Goal: Task Accomplishment & Management: Use online tool/utility

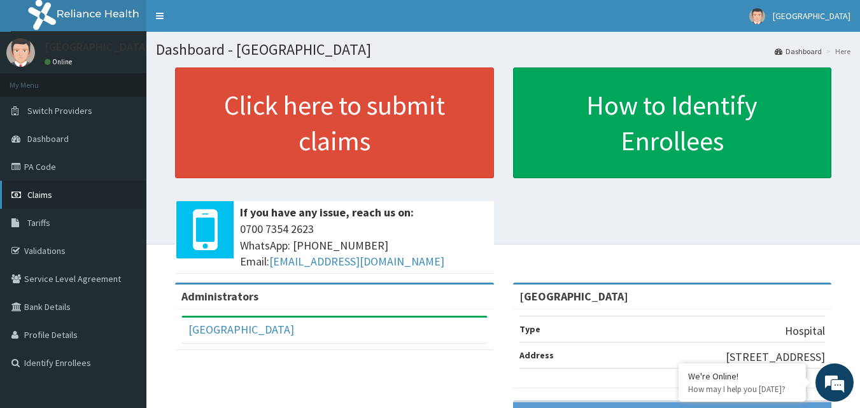
click at [40, 194] on span "Claims" at bounding box center [39, 194] width 25 height 11
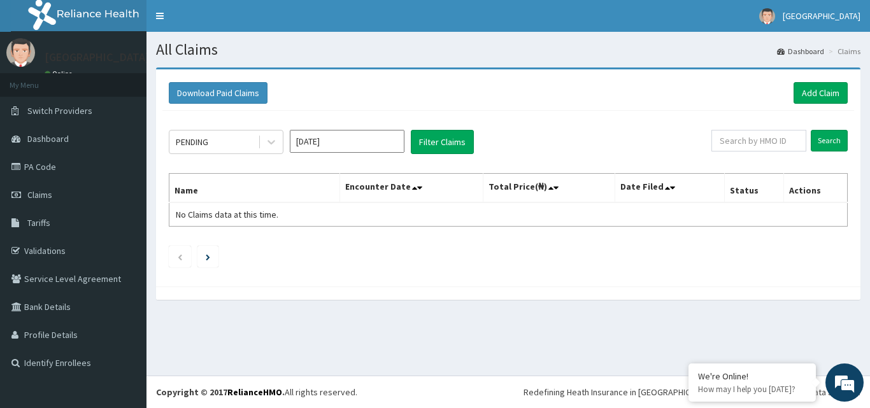
click at [322, 141] on input "[DATE]" at bounding box center [347, 141] width 115 height 23
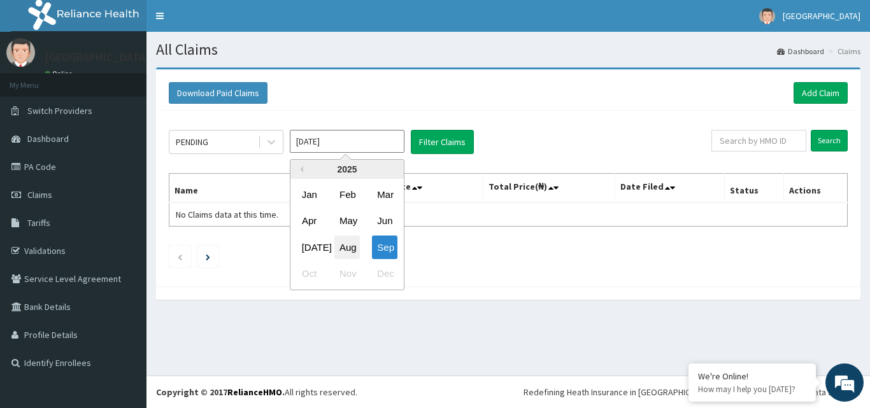
click at [348, 243] on div "Aug" at bounding box center [346, 248] width 25 height 24
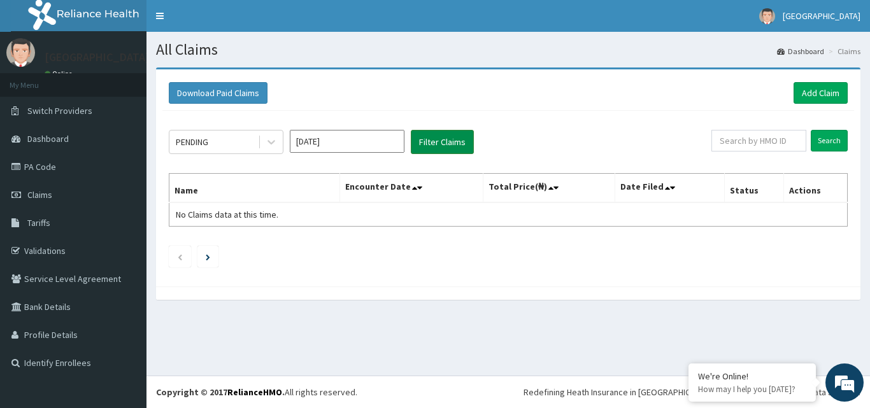
click at [443, 141] on button "Filter Claims" at bounding box center [442, 142] width 63 height 24
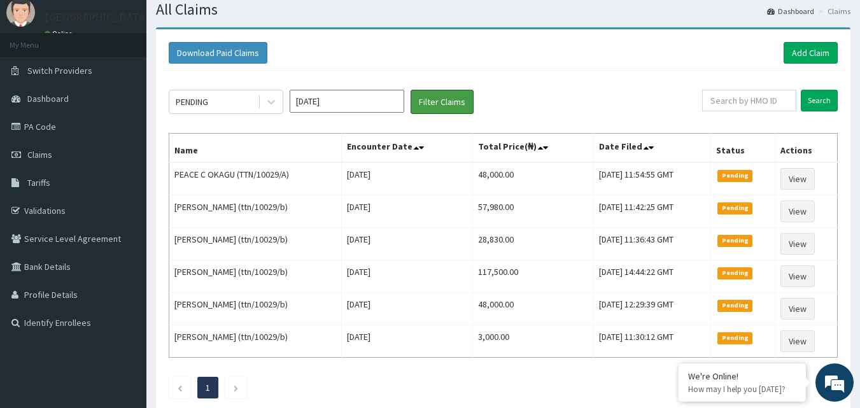
scroll to position [28, 0]
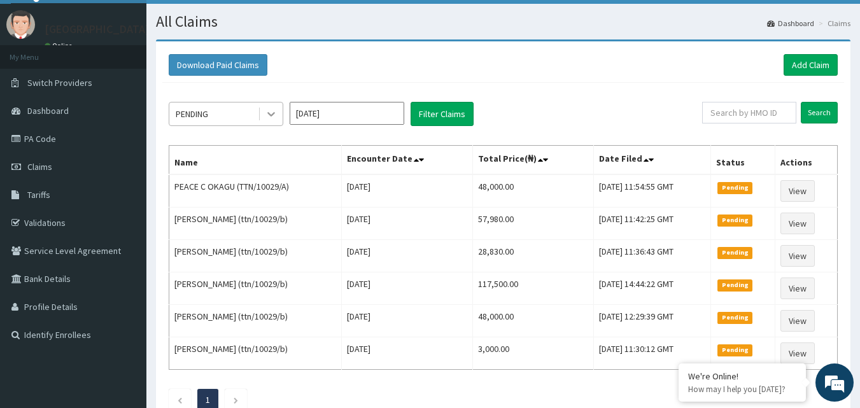
click at [266, 114] on icon at bounding box center [271, 114] width 13 height 13
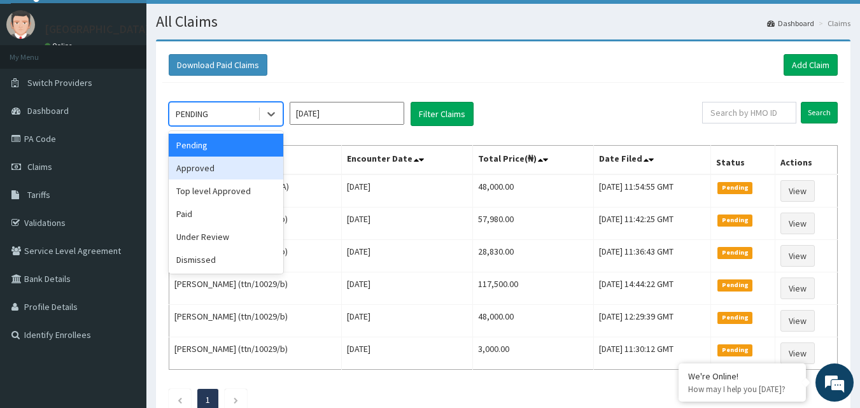
click at [231, 165] on div "Approved" at bounding box center [226, 168] width 115 height 23
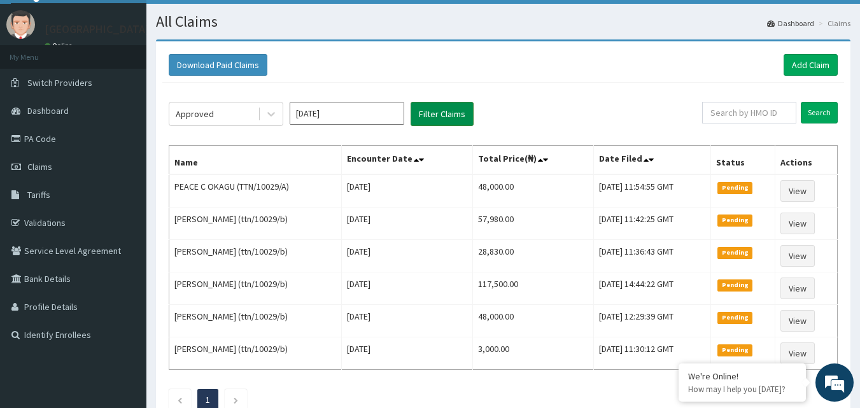
click at [430, 110] on button "Filter Claims" at bounding box center [442, 114] width 63 height 24
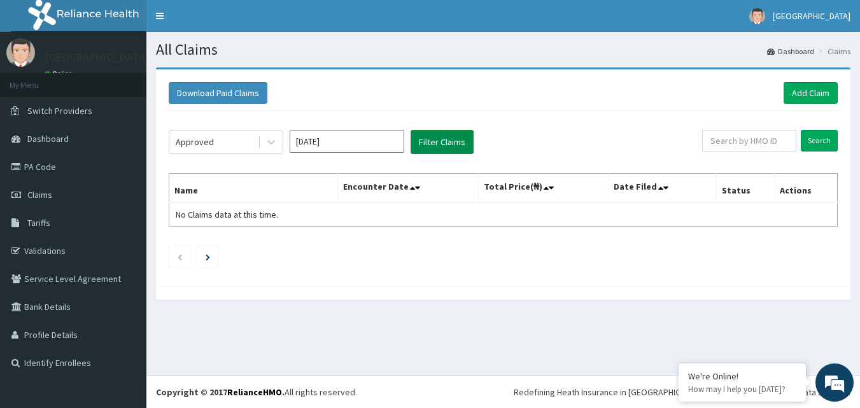
scroll to position [0, 0]
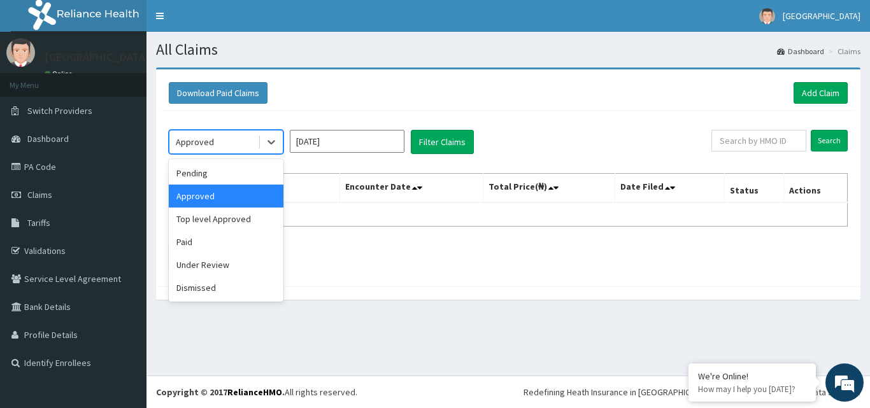
click at [257, 141] on div "Approved" at bounding box center [213, 142] width 89 height 20
click at [238, 217] on div "Top level Approved" at bounding box center [226, 219] width 115 height 23
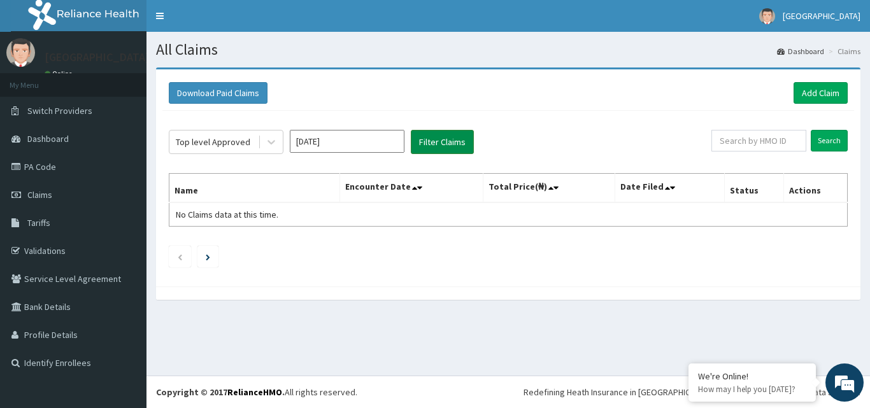
click at [439, 140] on button "Filter Claims" at bounding box center [442, 142] width 63 height 24
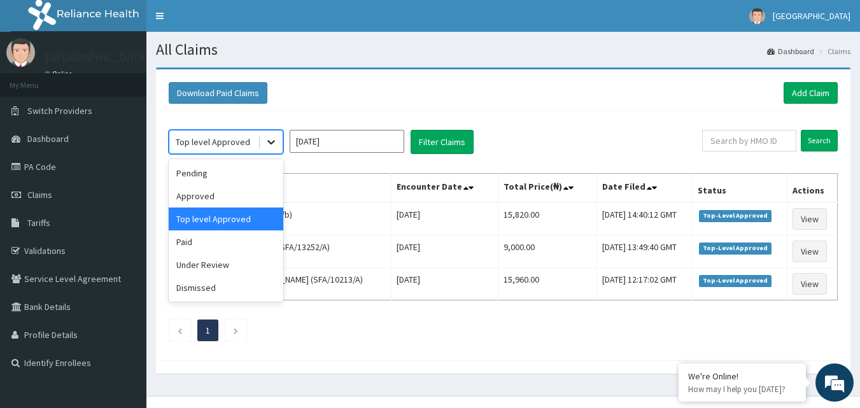
click at [270, 146] on icon at bounding box center [271, 142] width 13 height 13
click at [230, 260] on div "Under Review" at bounding box center [226, 264] width 115 height 23
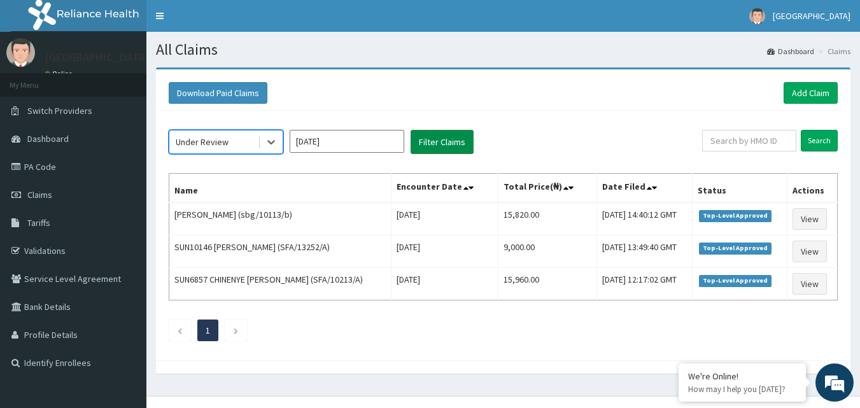
click at [429, 136] on button "Filter Claims" at bounding box center [442, 142] width 63 height 24
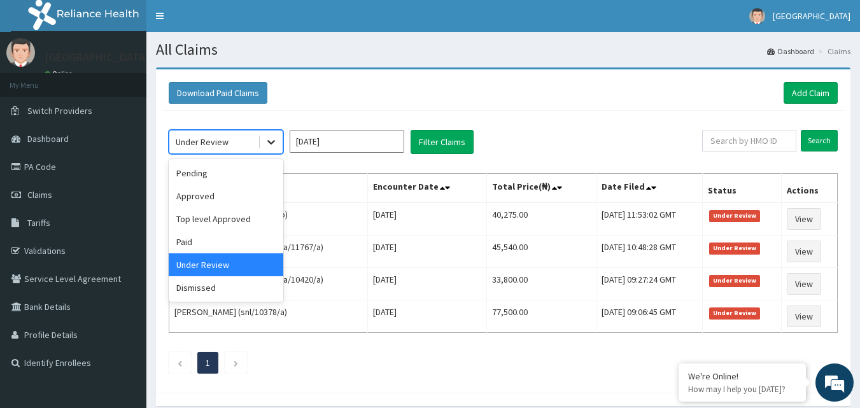
click at [265, 136] on icon at bounding box center [271, 142] width 13 height 13
click at [229, 280] on div "Dismissed" at bounding box center [226, 287] width 115 height 23
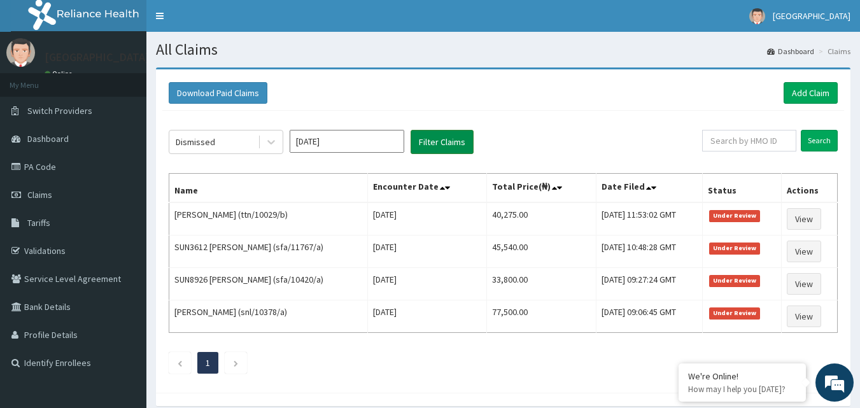
click at [441, 146] on button "Filter Claims" at bounding box center [442, 142] width 63 height 24
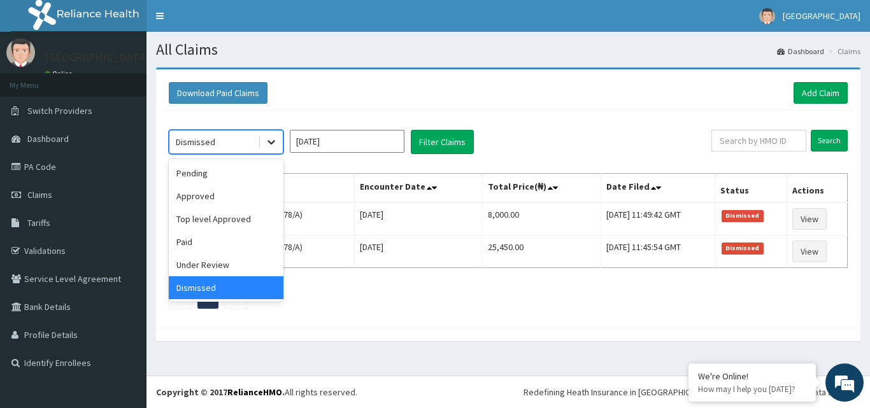
click at [263, 145] on div at bounding box center [271, 142] width 23 height 23
click at [218, 241] on div "Paid" at bounding box center [226, 242] width 115 height 23
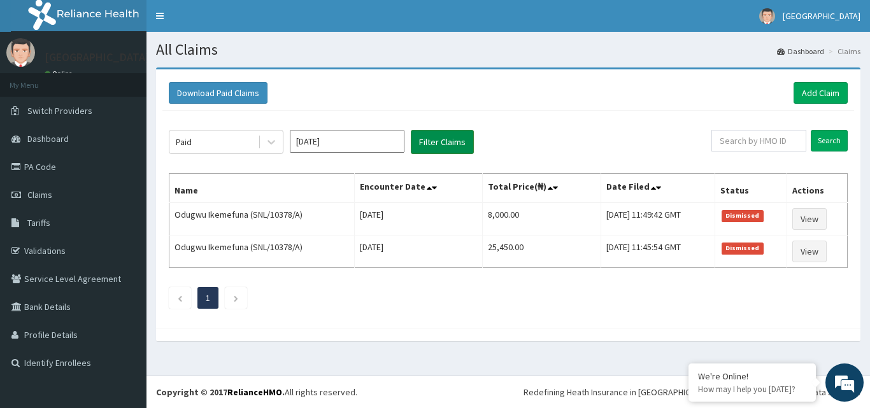
click at [437, 144] on button "Filter Claims" at bounding box center [442, 142] width 63 height 24
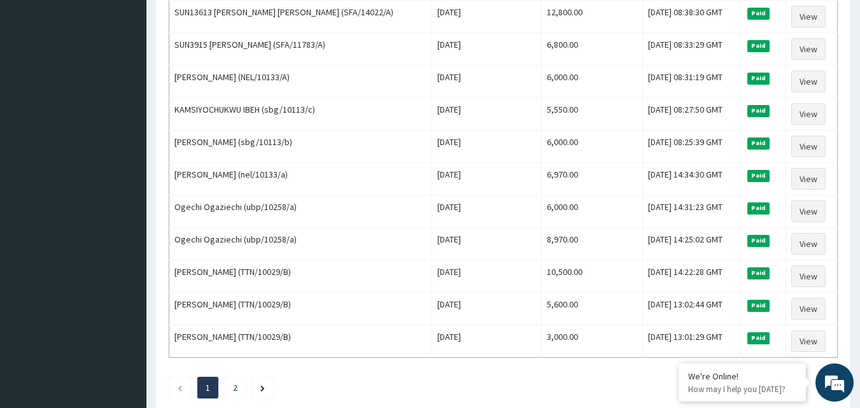
scroll to position [1472, 0]
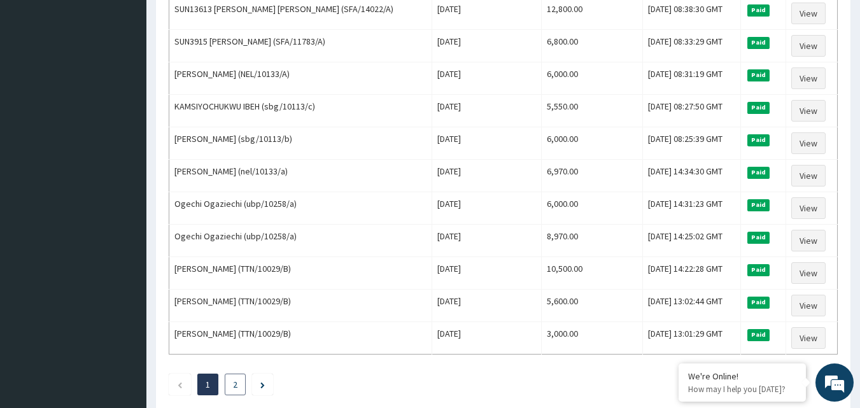
click at [236, 385] on link "2" at bounding box center [235, 384] width 4 height 11
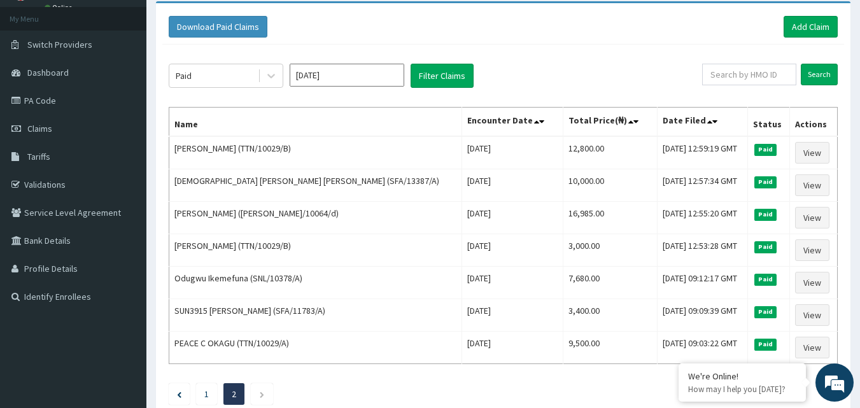
scroll to position [0, 0]
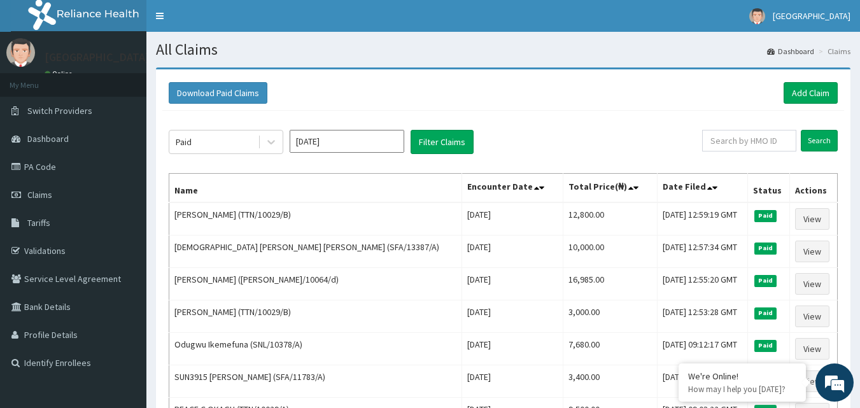
click at [388, 142] on input "[DATE]" at bounding box center [347, 141] width 115 height 23
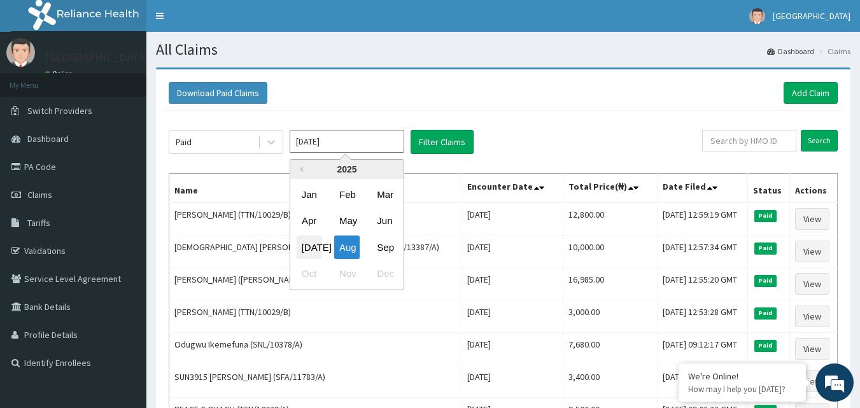
click at [308, 245] on div "[DATE]" at bounding box center [309, 248] width 25 height 24
type input "[DATE]"
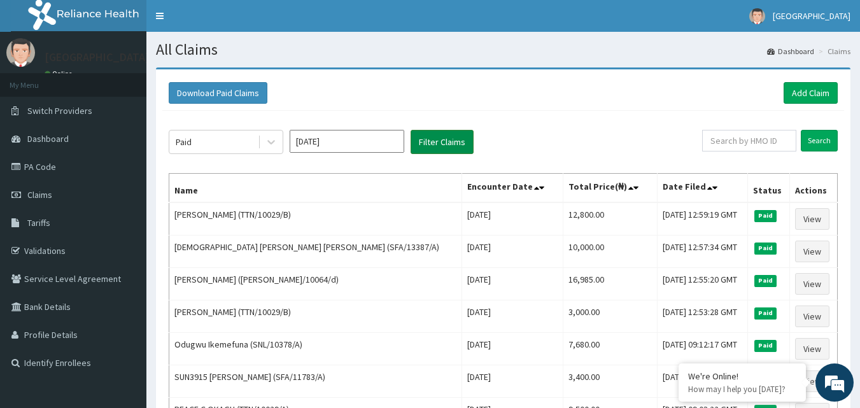
click at [450, 147] on button "Filter Claims" at bounding box center [442, 142] width 63 height 24
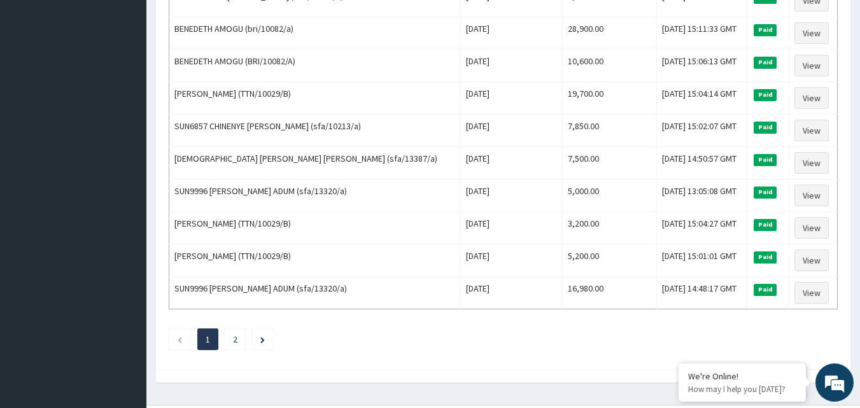
scroll to position [1508, 0]
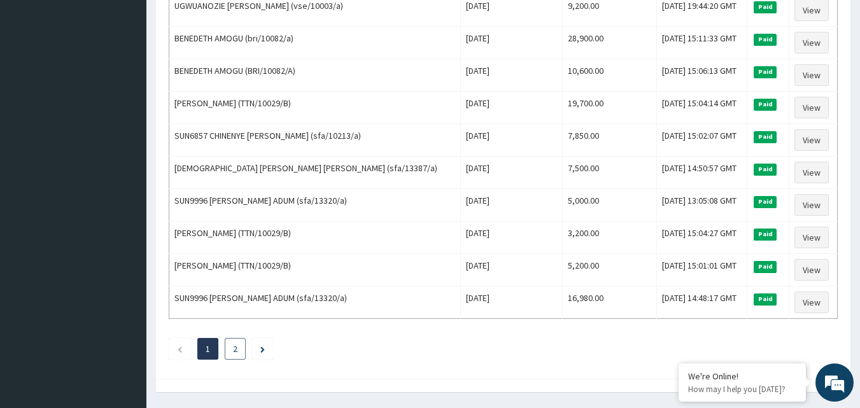
click at [238, 354] on li "2" at bounding box center [235, 349] width 21 height 22
click at [232, 348] on li "2" at bounding box center [235, 349] width 21 height 22
click at [231, 353] on li "2" at bounding box center [235, 349] width 21 height 22
click at [232, 346] on li "2" at bounding box center [235, 349] width 21 height 22
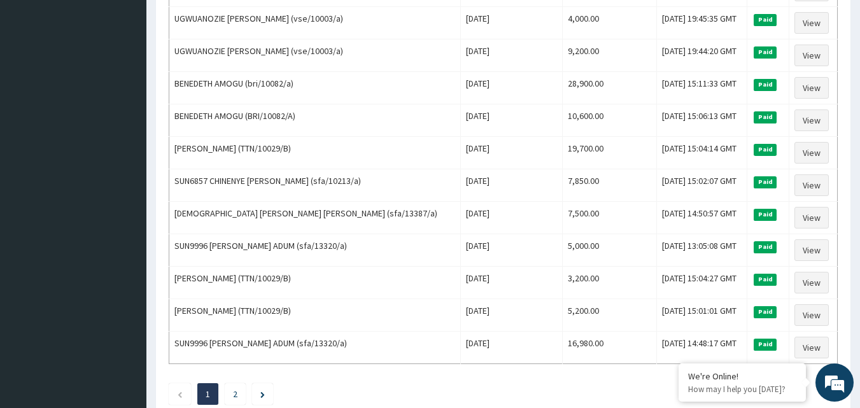
scroll to position [1466, 0]
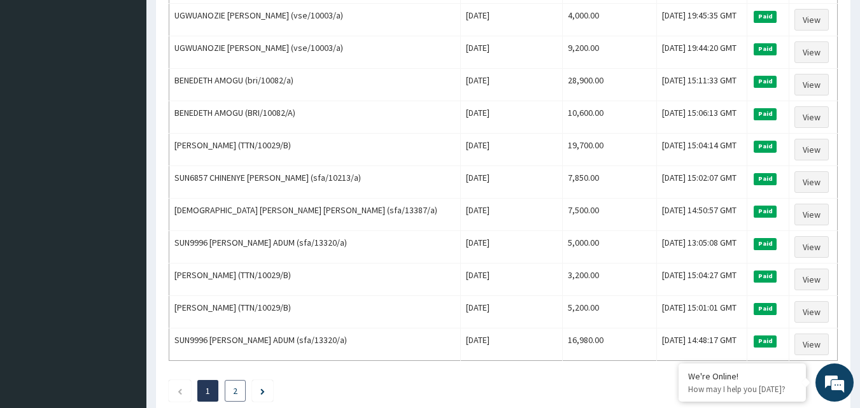
click at [232, 388] on li "2" at bounding box center [235, 391] width 21 height 22
click at [236, 390] on link "2" at bounding box center [235, 390] width 4 height 11
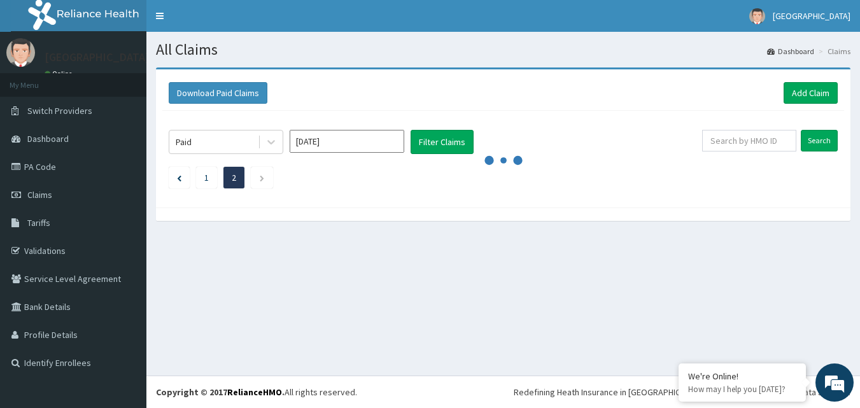
scroll to position [0, 0]
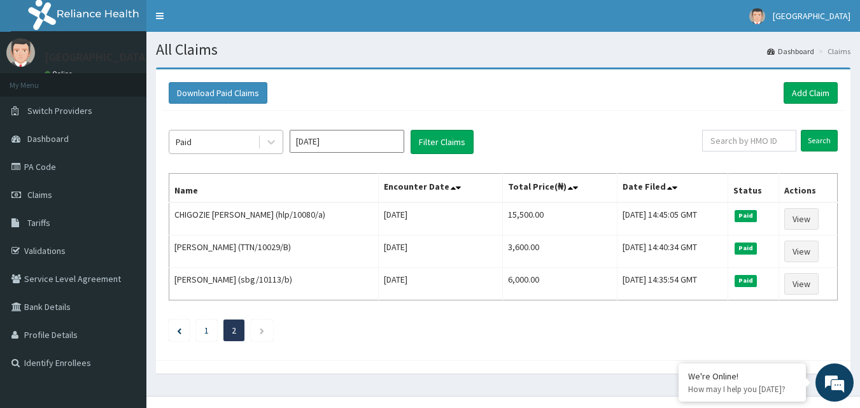
click at [245, 143] on div "Paid" at bounding box center [213, 142] width 89 height 20
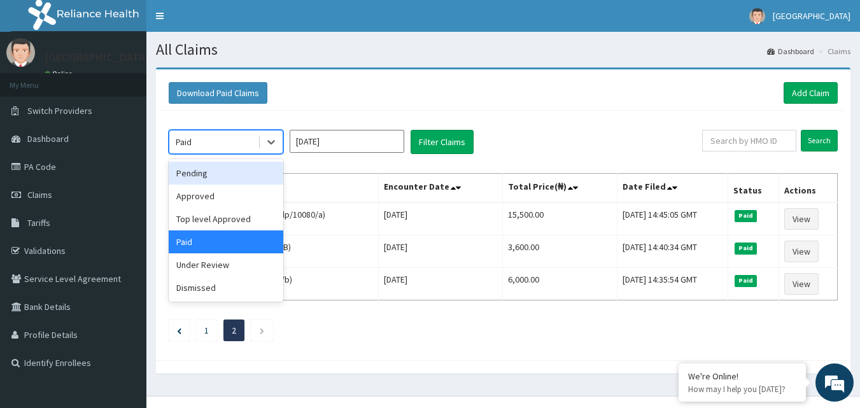
click at [211, 175] on div "Pending" at bounding box center [226, 173] width 115 height 23
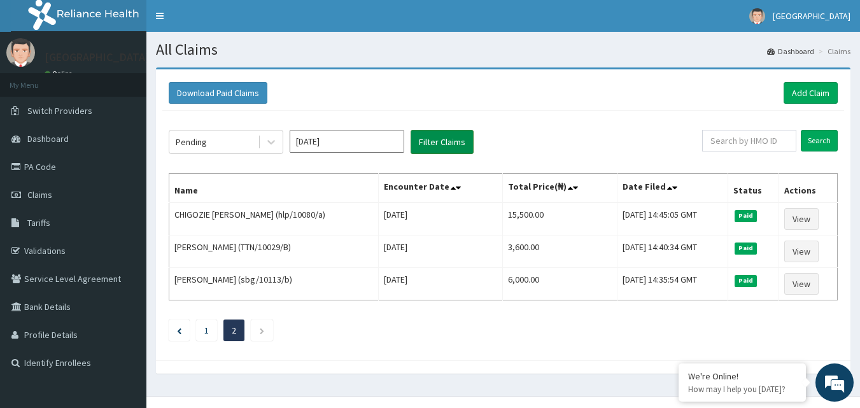
click at [443, 138] on button "Filter Claims" at bounding box center [442, 142] width 63 height 24
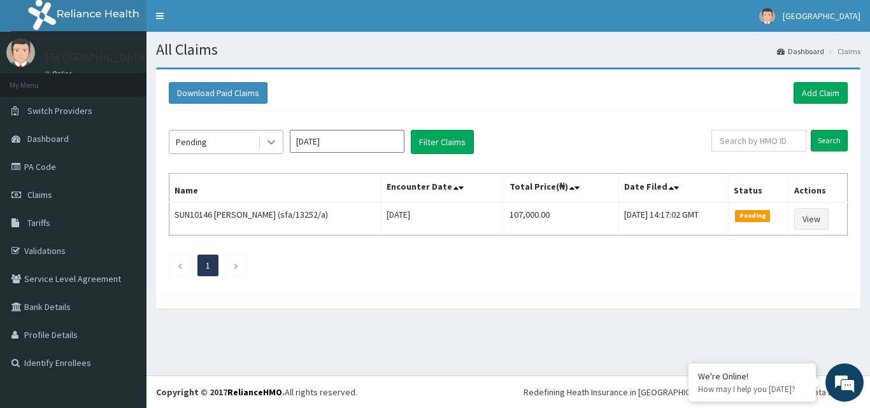
click at [264, 145] on div at bounding box center [271, 142] width 23 height 23
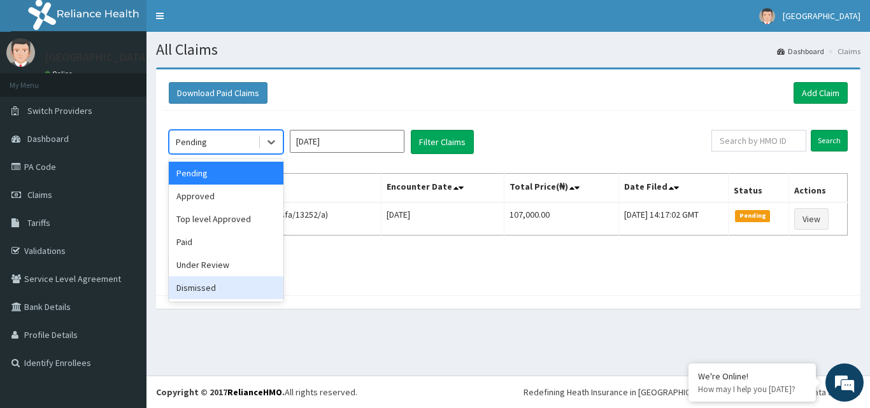
click at [217, 288] on div "Dismissed" at bounding box center [226, 287] width 115 height 23
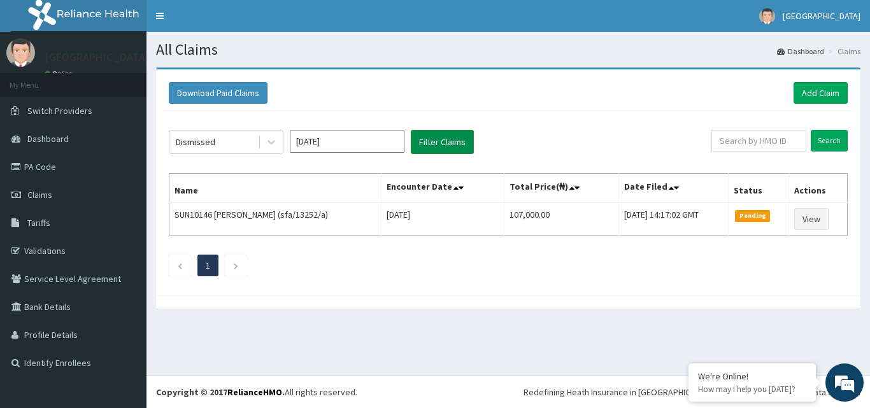
click at [445, 138] on button "Filter Claims" at bounding box center [442, 142] width 63 height 24
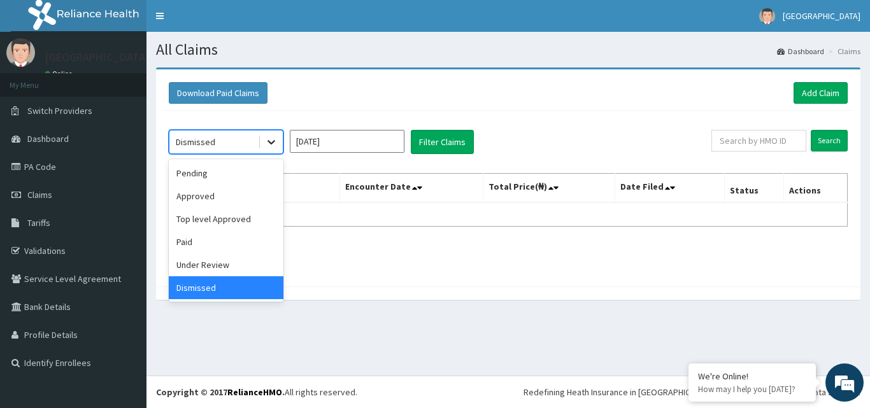
click at [264, 148] on div at bounding box center [271, 142] width 23 height 23
click at [221, 225] on div "Top level Approved" at bounding box center [226, 219] width 115 height 23
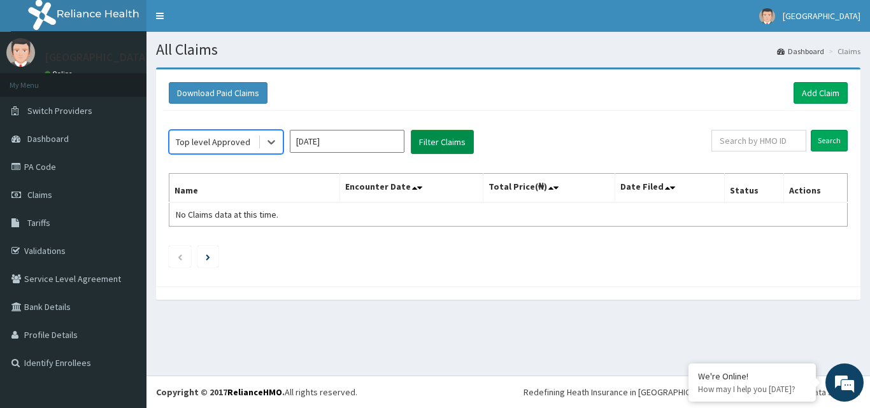
click at [425, 138] on button "Filter Claims" at bounding box center [442, 142] width 63 height 24
click at [444, 138] on button "Filter Claims" at bounding box center [442, 142] width 63 height 24
click at [266, 143] on icon at bounding box center [271, 142] width 13 height 13
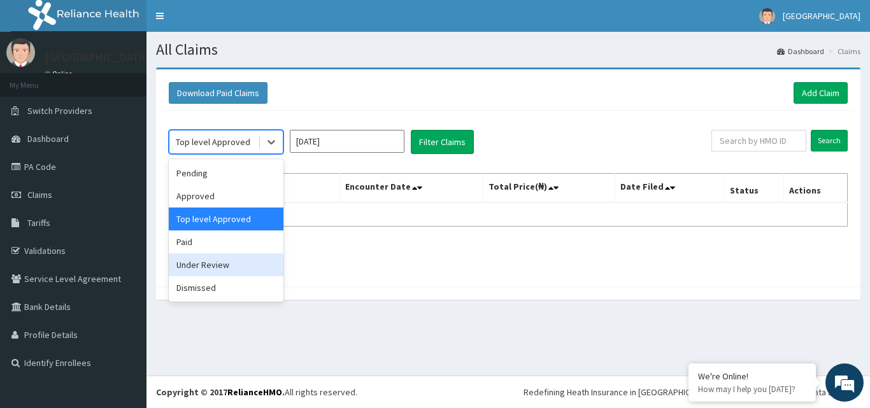
click at [197, 269] on div "Under Review" at bounding box center [226, 264] width 115 height 23
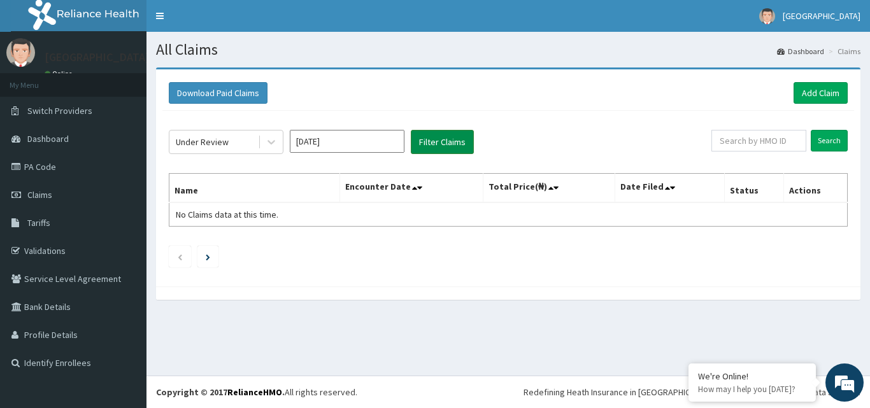
click at [439, 141] on button "Filter Claims" at bounding box center [442, 142] width 63 height 24
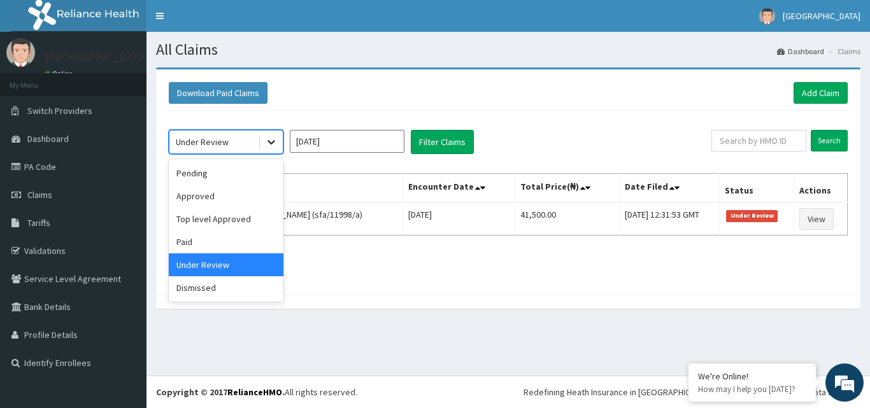
click at [264, 143] on div at bounding box center [271, 142] width 23 height 23
click at [224, 197] on div "Approved" at bounding box center [226, 196] width 115 height 23
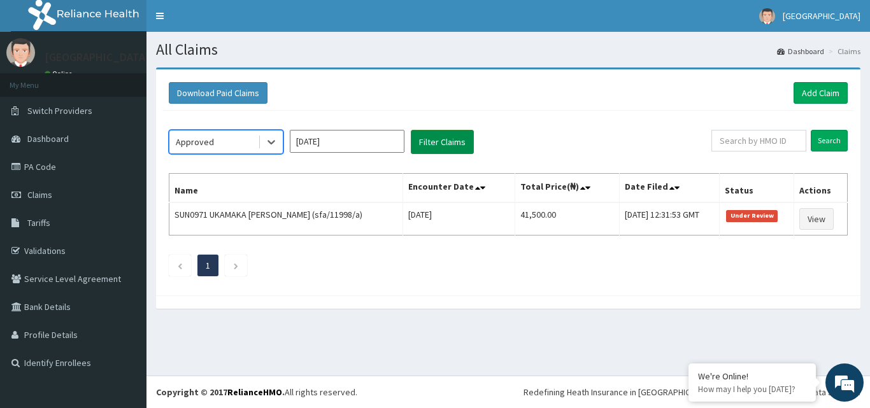
click at [437, 148] on button "Filter Claims" at bounding box center [442, 142] width 63 height 24
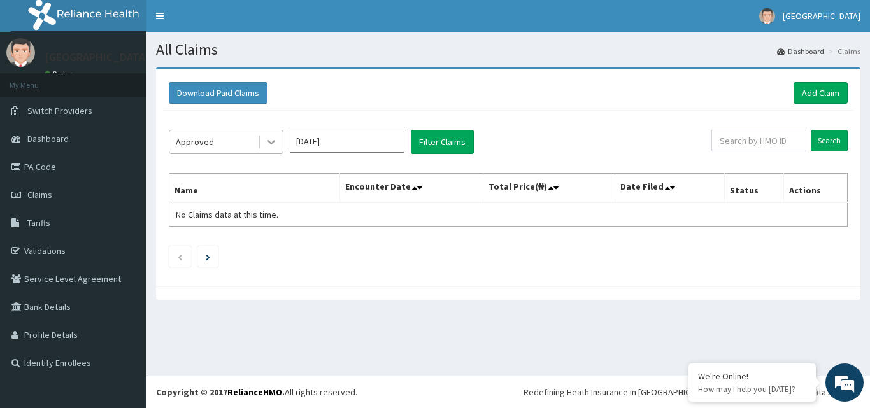
click at [270, 143] on icon at bounding box center [271, 143] width 8 height 4
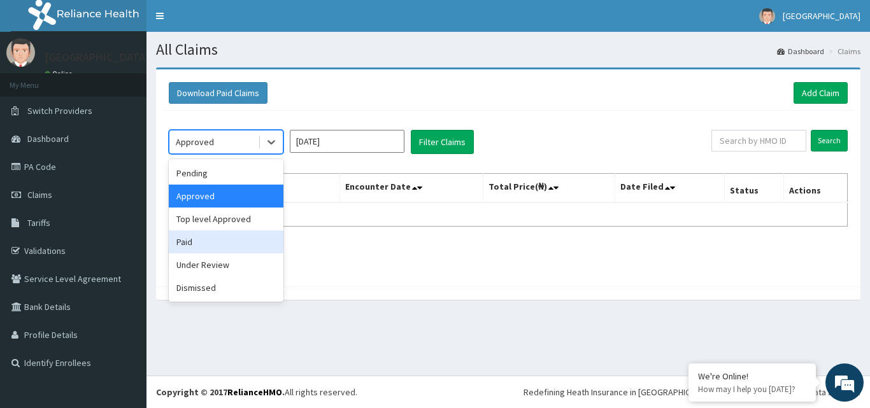
click at [199, 245] on div "Paid" at bounding box center [226, 242] width 115 height 23
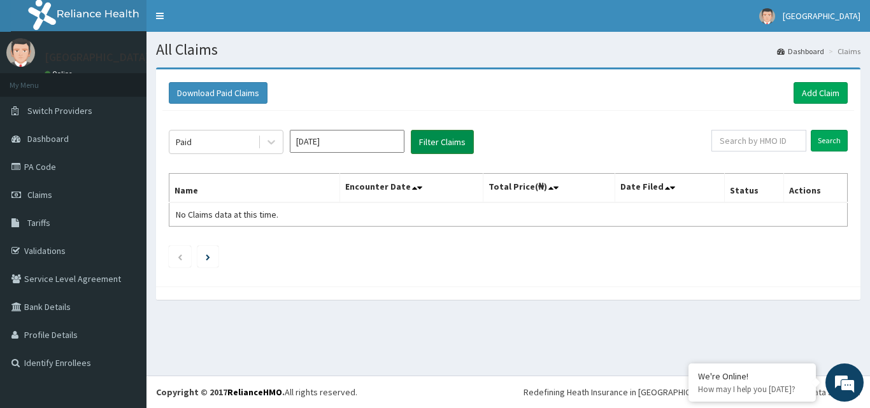
click at [434, 141] on button "Filter Claims" at bounding box center [442, 142] width 63 height 24
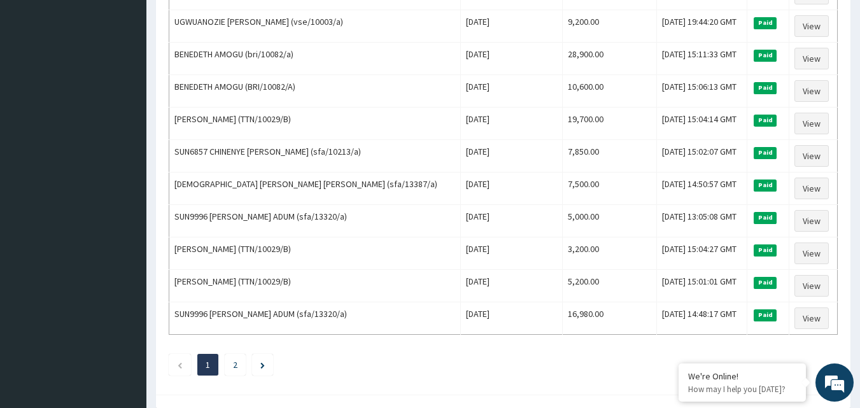
scroll to position [1505, 0]
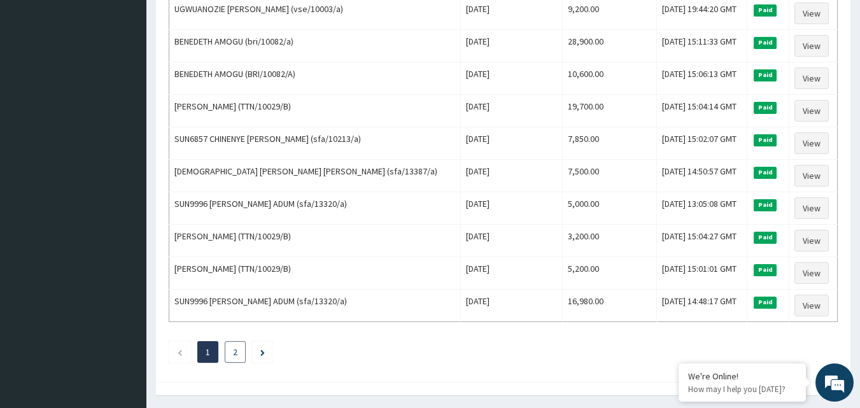
click at [236, 355] on link "2" at bounding box center [235, 351] width 4 height 11
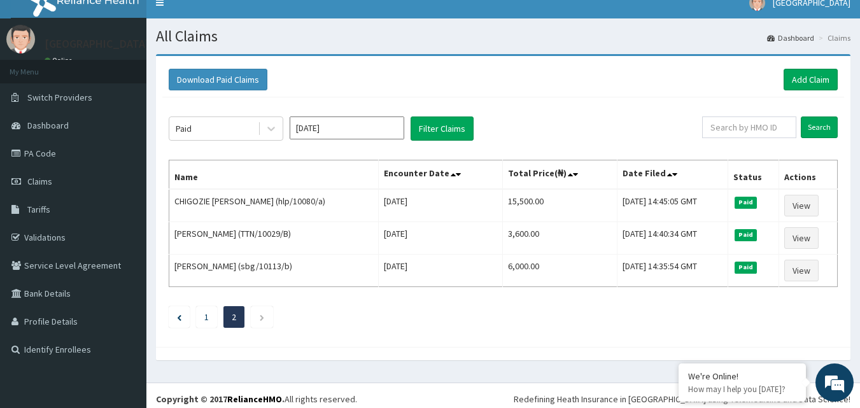
scroll to position [20, 0]
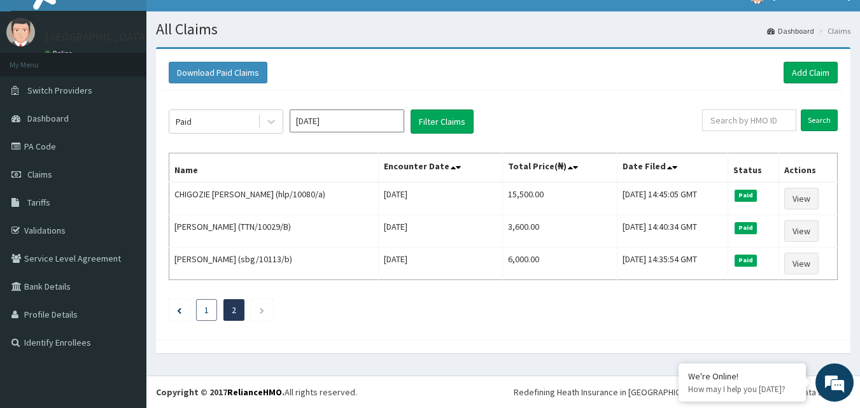
click at [210, 313] on li "1" at bounding box center [206, 310] width 21 height 22
click at [204, 311] on link "1" at bounding box center [206, 309] width 4 height 11
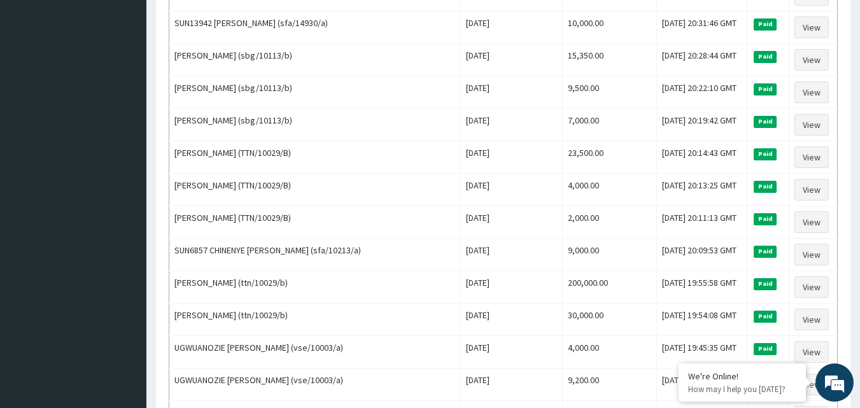
scroll to position [1159, 0]
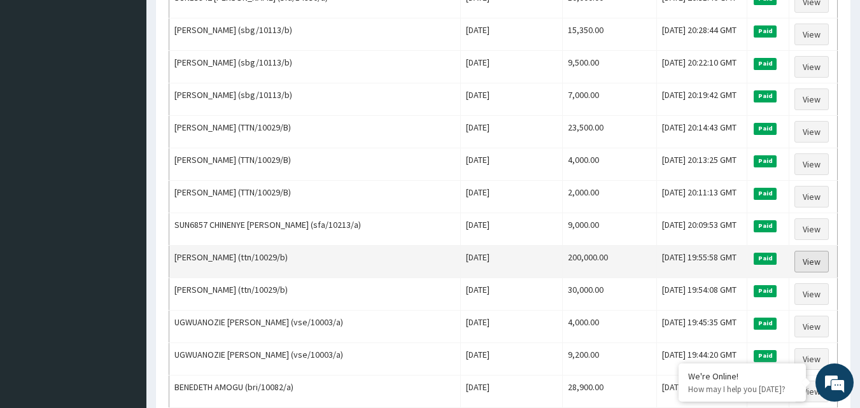
click at [813, 263] on link "View" at bounding box center [812, 262] width 34 height 22
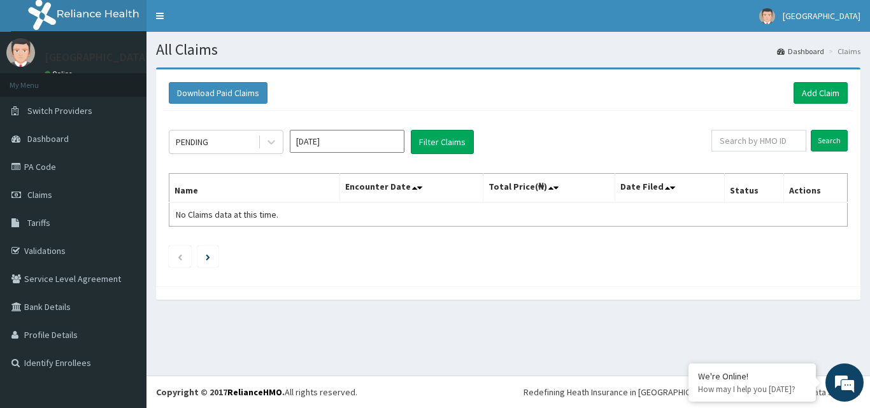
click at [338, 145] on input "[DATE]" at bounding box center [347, 141] width 115 height 23
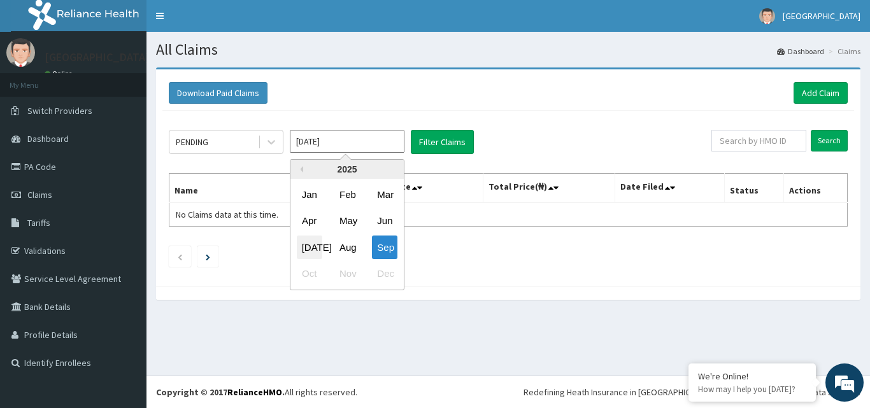
click at [309, 248] on div "[DATE]" at bounding box center [309, 248] width 25 height 24
click at [360, 144] on input "[DATE]" at bounding box center [347, 141] width 115 height 23
click at [342, 246] on div "Aug" at bounding box center [346, 248] width 25 height 24
type input "Aug 2025"
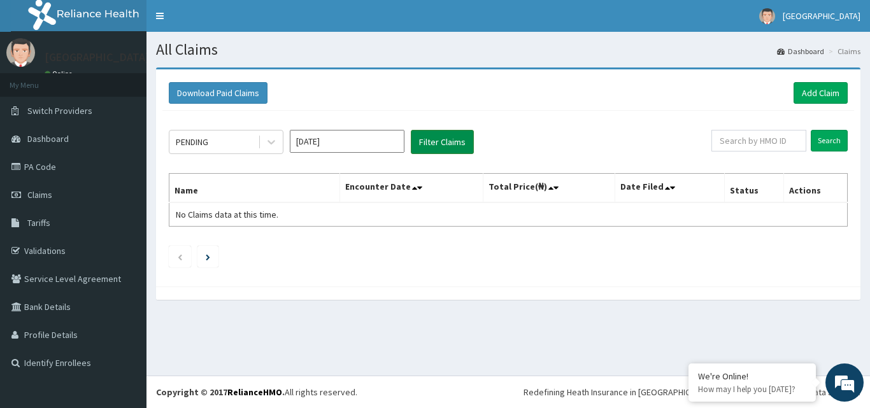
click at [452, 140] on button "Filter Claims" at bounding box center [442, 142] width 63 height 24
click at [274, 139] on icon at bounding box center [271, 142] width 13 height 13
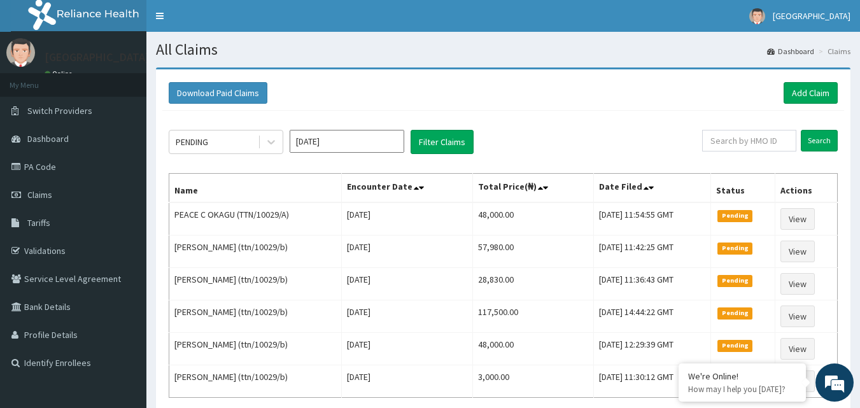
click at [515, 94] on div "Download Paid Claims Add Claim" at bounding box center [503, 93] width 669 height 22
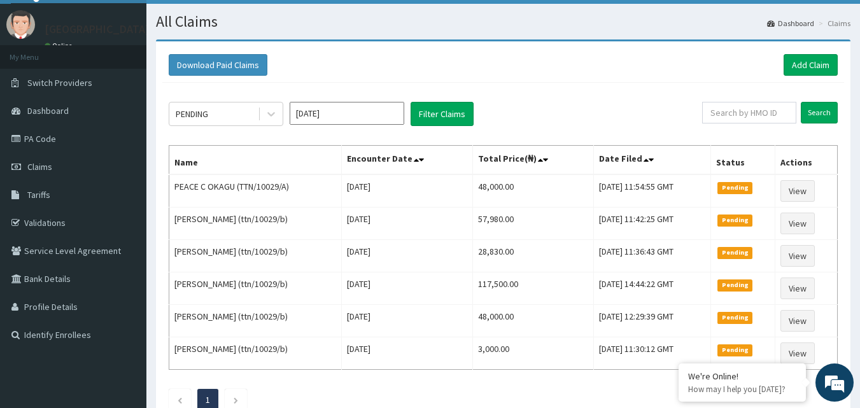
scroll to position [31, 0]
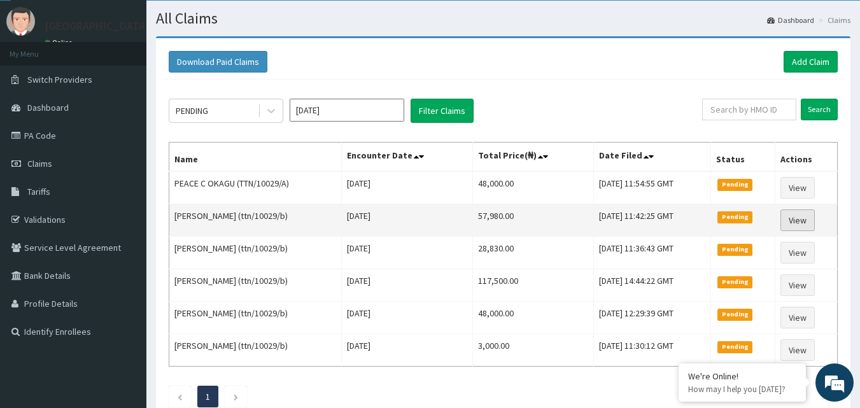
click at [810, 221] on link "View" at bounding box center [798, 221] width 34 height 22
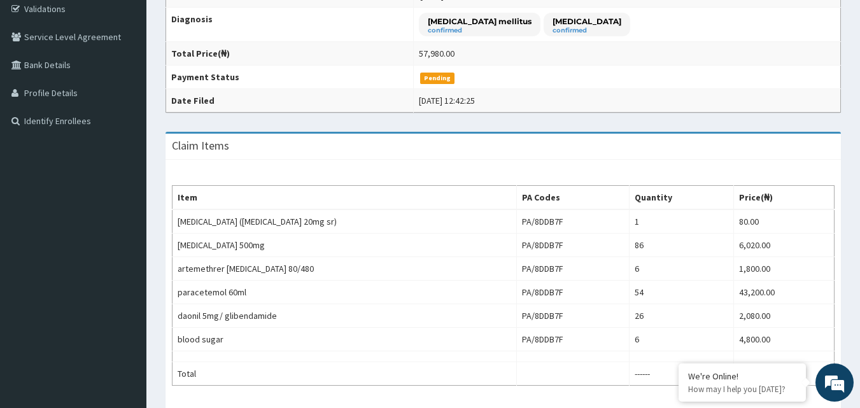
scroll to position [245, 0]
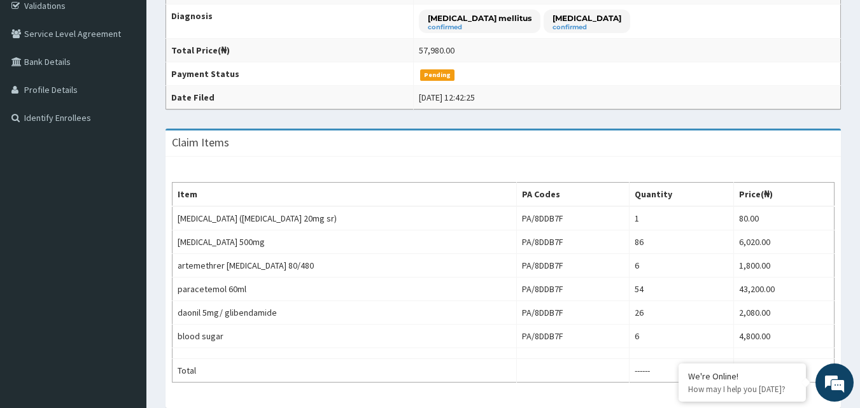
drag, startPoint x: 866, startPoint y: 157, endPoint x: 869, endPoint y: 269, distance: 111.5
click at [860, 269] on html "R EL Toggle navigation [GEOGRAPHIC_DATA] EASTERN NIGERIAN MEDICAL CENTRE - [EMA…" at bounding box center [430, 179] width 860 height 848
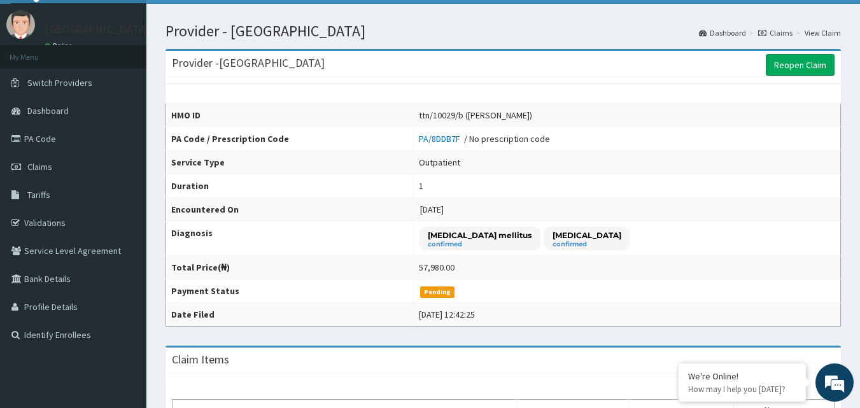
scroll to position [0, 0]
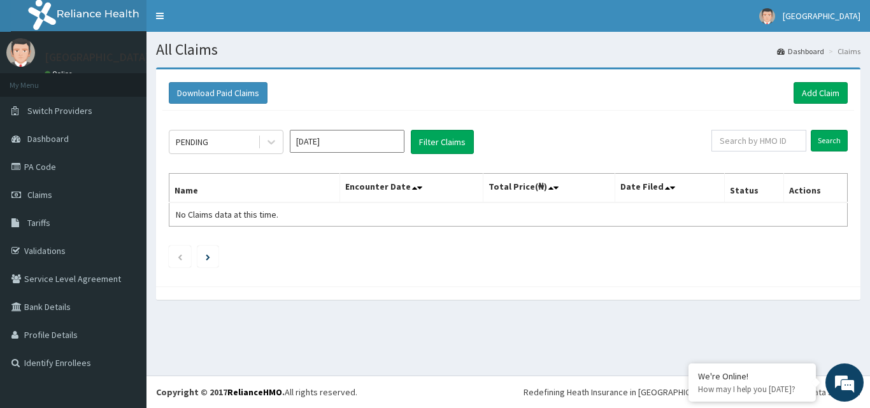
click at [322, 141] on input "[DATE]" at bounding box center [347, 141] width 115 height 23
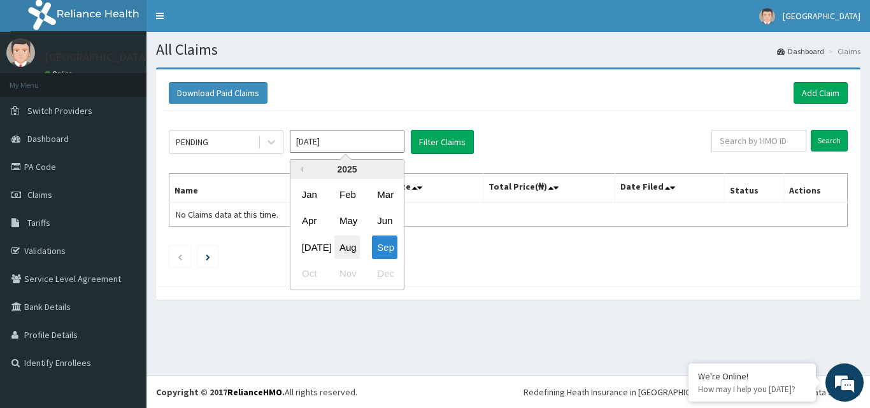
click at [345, 248] on div "Aug" at bounding box center [346, 248] width 25 height 24
type input "Aug 2025"
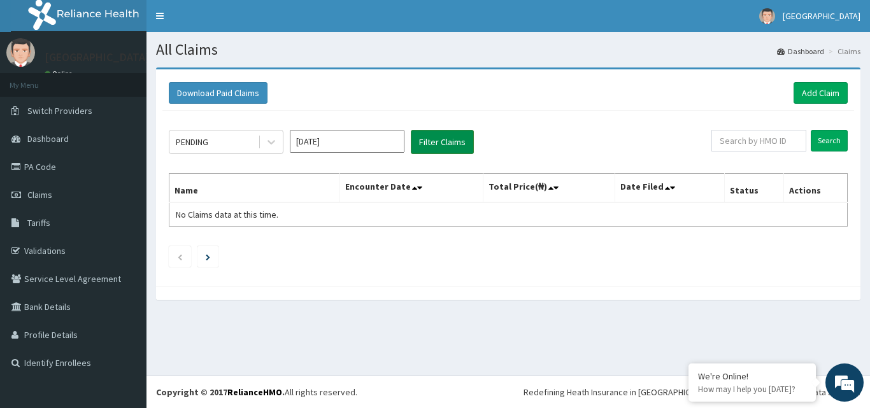
click at [426, 143] on button "Filter Claims" at bounding box center [442, 142] width 63 height 24
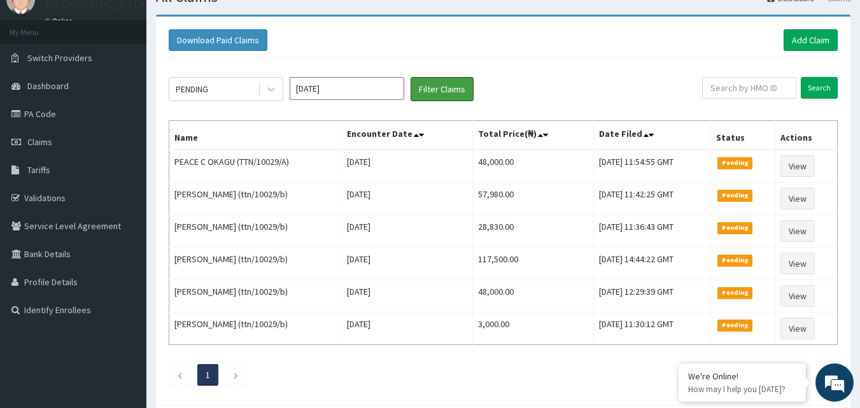
scroll to position [53, 0]
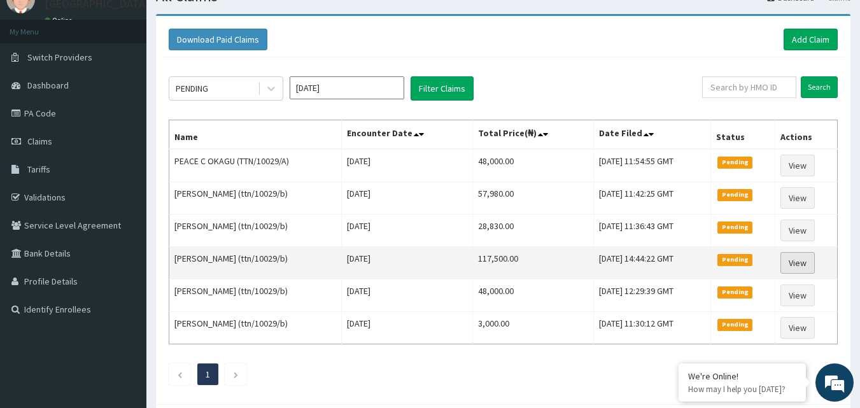
click at [798, 262] on link "View" at bounding box center [798, 263] width 34 height 22
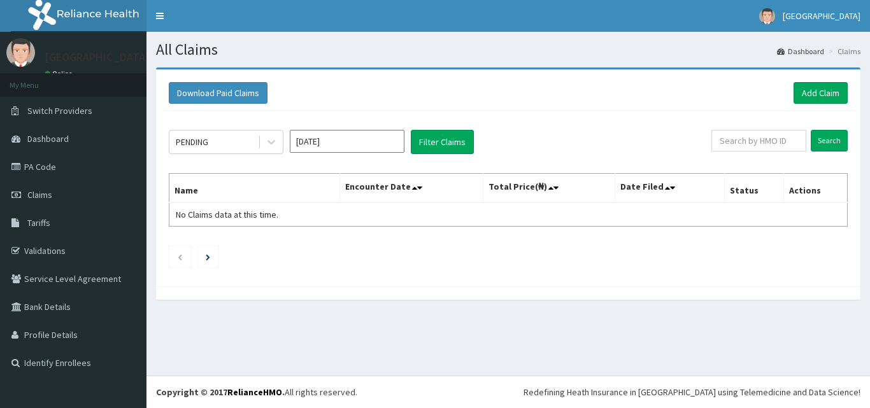
click at [362, 144] on input "[DATE]" at bounding box center [347, 141] width 115 height 23
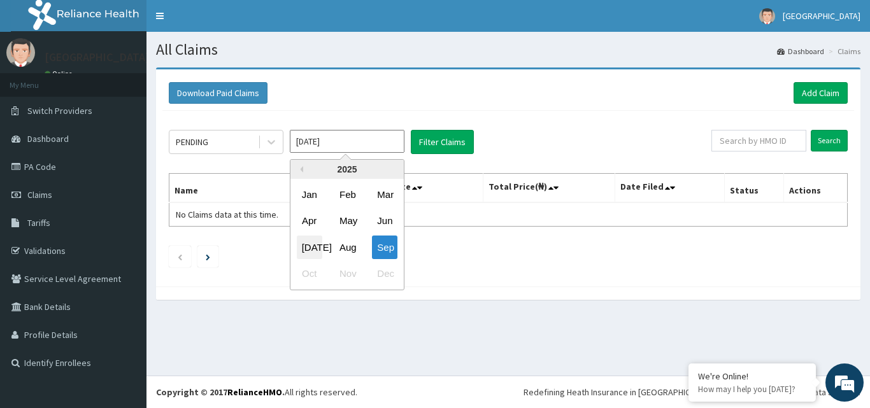
click at [309, 245] on div "[DATE]" at bounding box center [309, 248] width 25 height 24
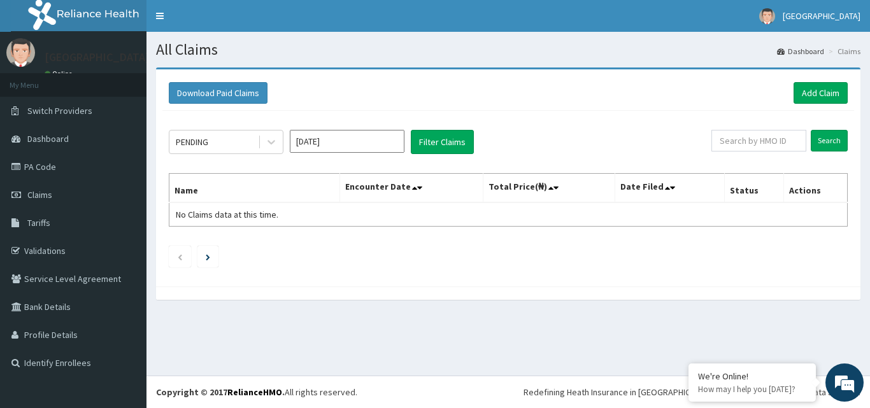
type input "[DATE]"
click at [446, 141] on button "Filter Claims" at bounding box center [442, 142] width 63 height 24
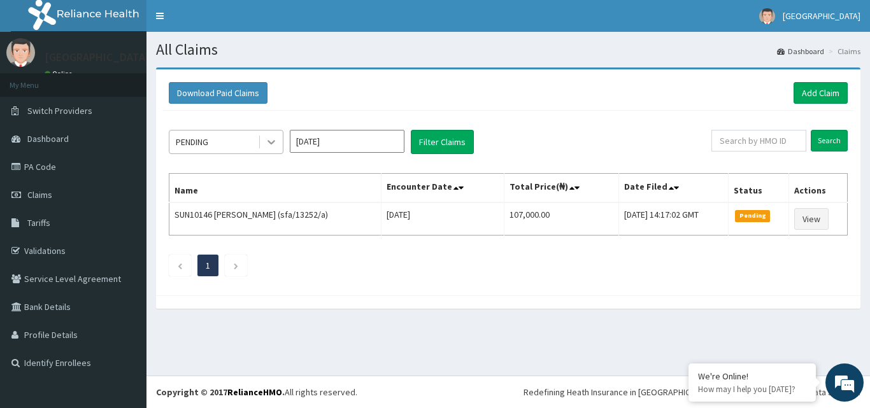
click at [267, 146] on icon at bounding box center [271, 142] width 13 height 13
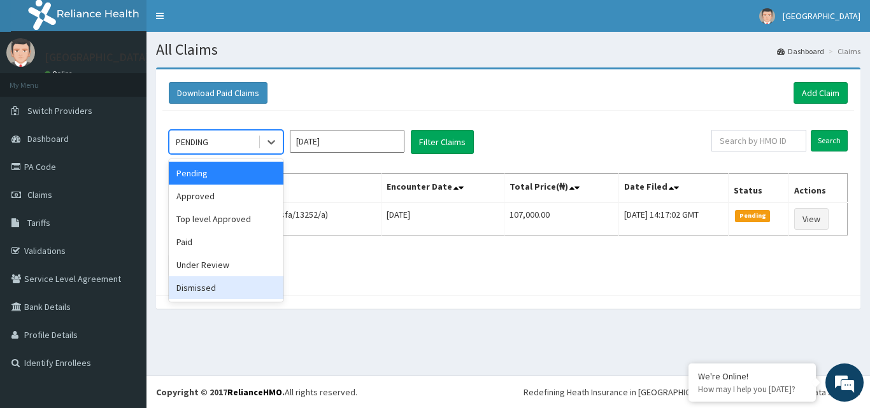
click at [208, 290] on div "Dismissed" at bounding box center [226, 287] width 115 height 23
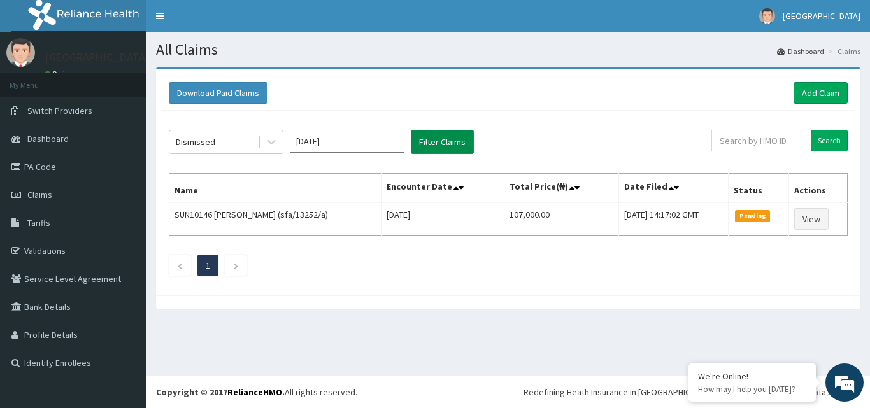
click at [437, 137] on button "Filter Claims" at bounding box center [442, 142] width 63 height 24
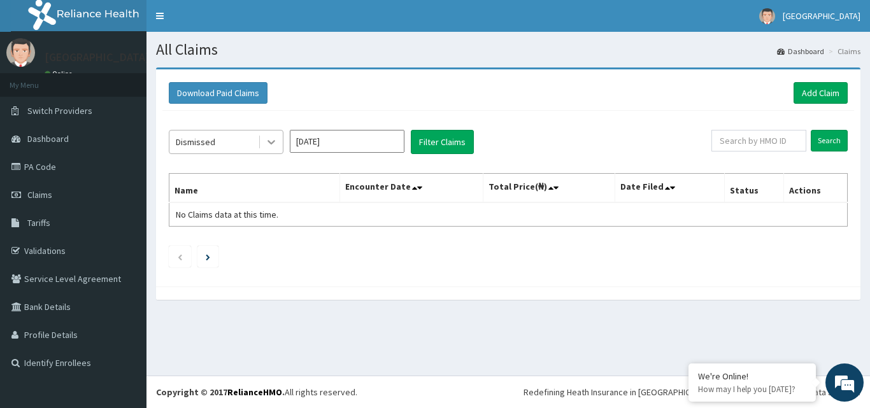
click at [275, 145] on icon at bounding box center [271, 142] width 13 height 13
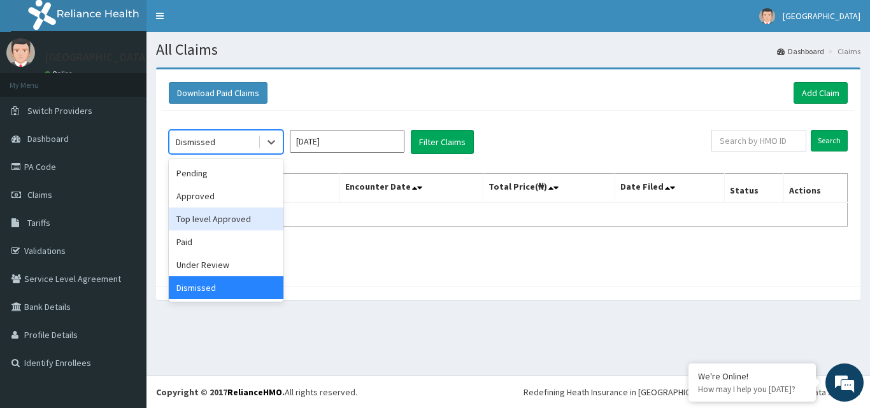
click at [235, 222] on div "Top level Approved" at bounding box center [226, 219] width 115 height 23
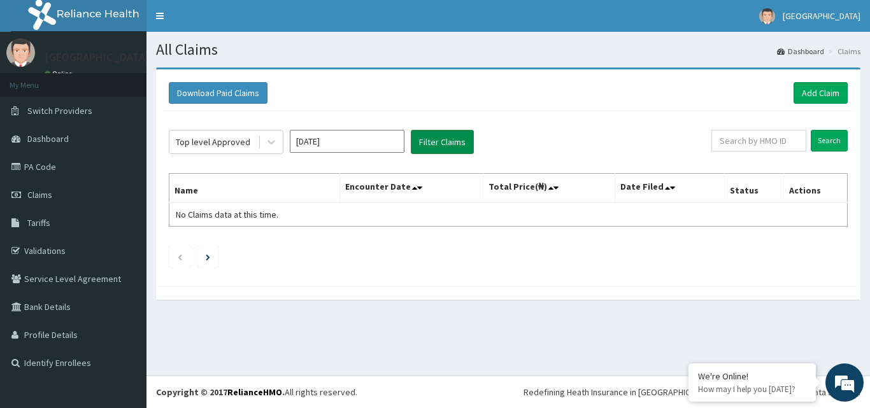
click at [444, 146] on button "Filter Claims" at bounding box center [442, 142] width 63 height 24
click at [449, 138] on button "Filter Claims" at bounding box center [442, 142] width 63 height 24
click at [260, 143] on div at bounding box center [271, 142] width 23 height 23
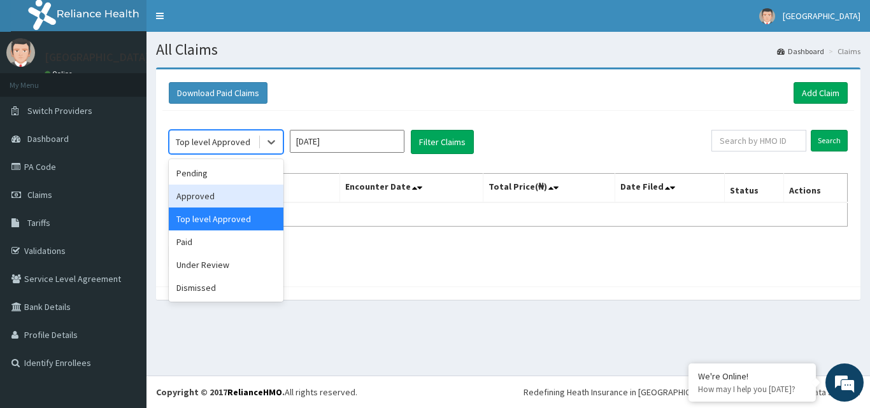
click at [220, 192] on div "Approved" at bounding box center [226, 196] width 115 height 23
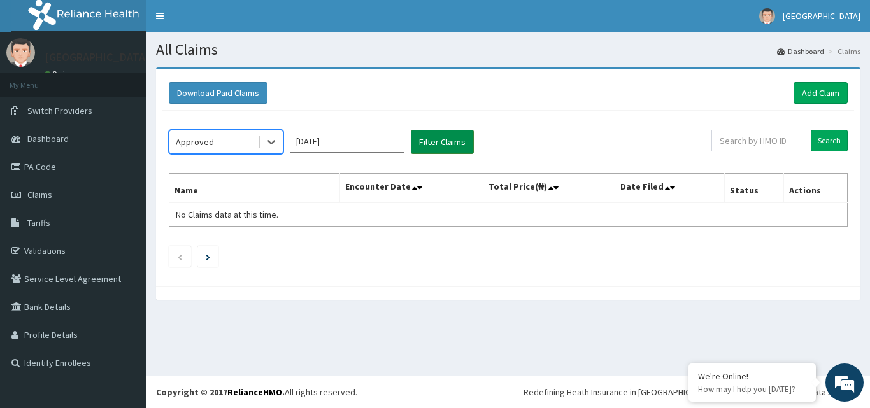
click at [432, 147] on button "Filter Claims" at bounding box center [442, 142] width 63 height 24
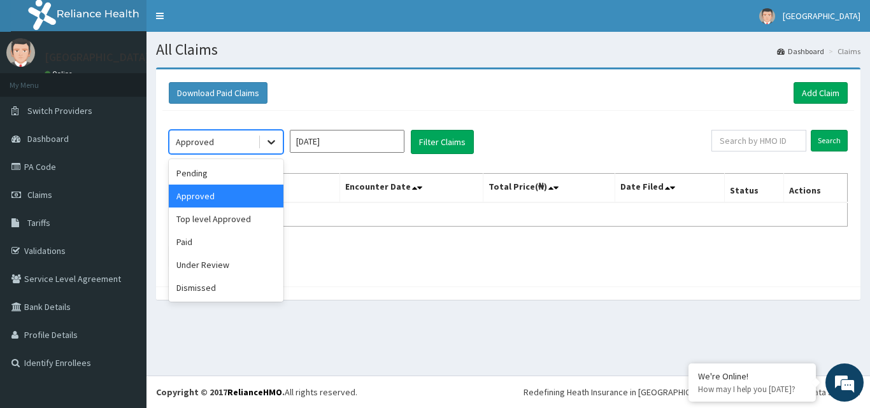
click at [267, 141] on icon at bounding box center [271, 142] width 13 height 13
click at [178, 245] on div "Paid" at bounding box center [226, 242] width 115 height 23
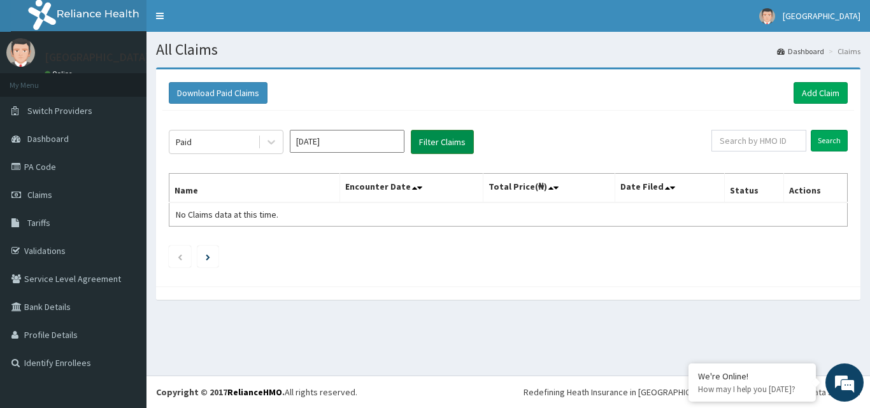
click at [451, 134] on button "Filter Claims" at bounding box center [442, 142] width 63 height 24
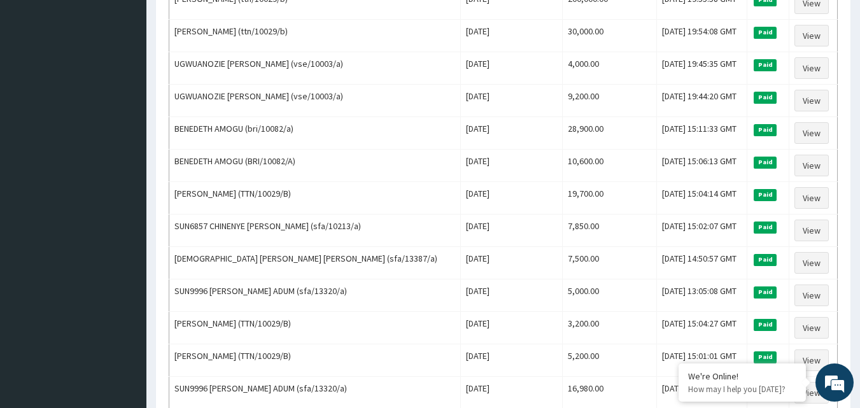
scroll to position [1427, 0]
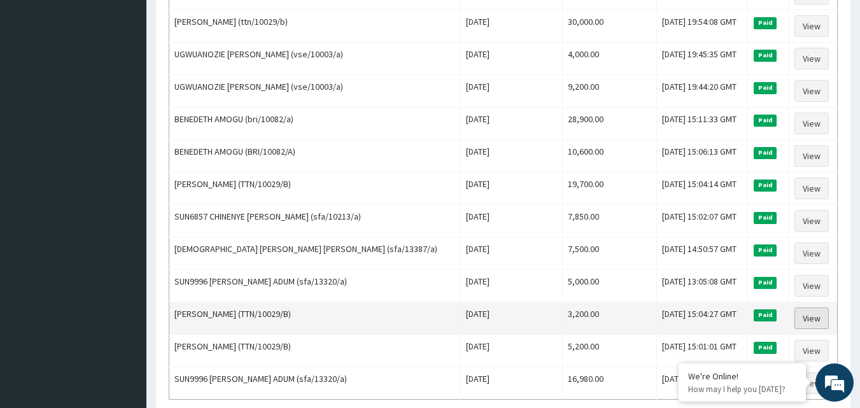
click at [811, 316] on link "View" at bounding box center [812, 319] width 34 height 22
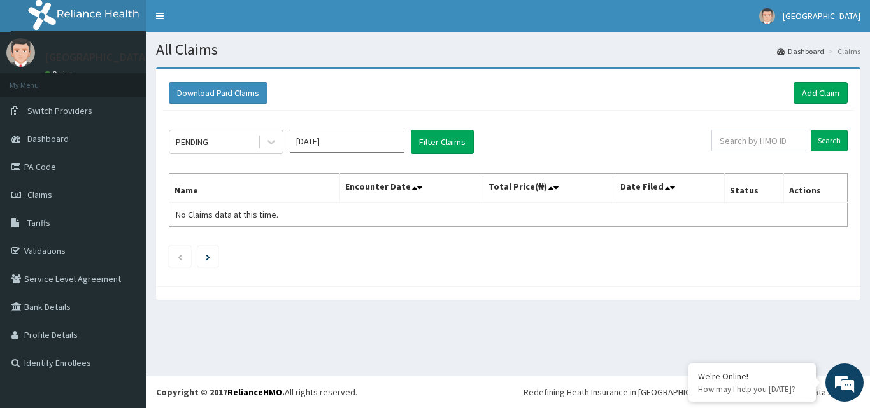
click at [324, 150] on input "[DATE]" at bounding box center [347, 141] width 115 height 23
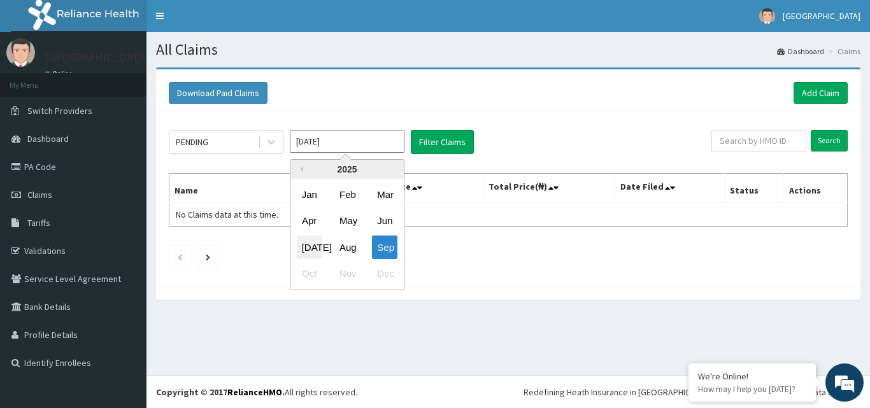
click at [310, 246] on div "[DATE]" at bounding box center [309, 248] width 25 height 24
type input "[DATE]"
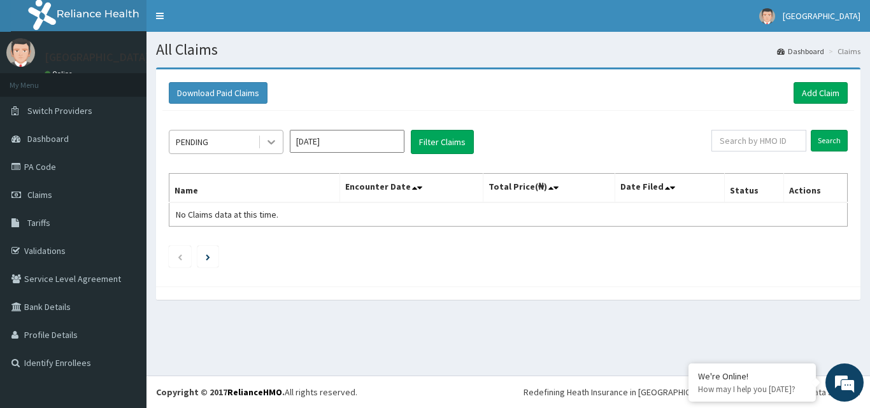
click at [265, 146] on icon at bounding box center [271, 142] width 13 height 13
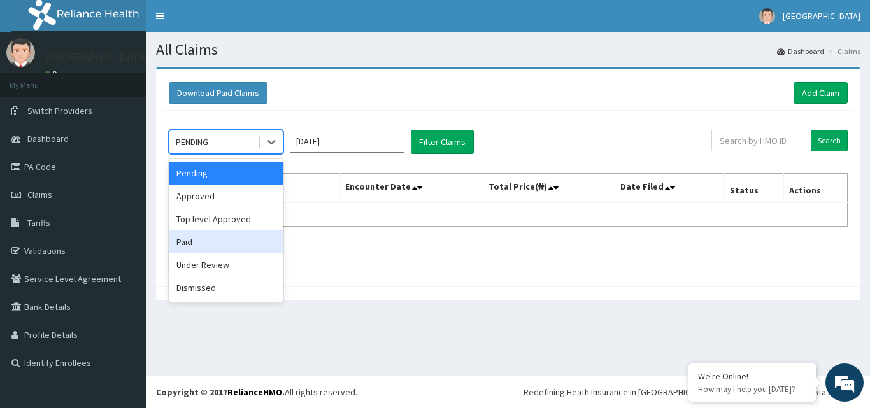
click at [197, 239] on div "Paid" at bounding box center [226, 242] width 115 height 23
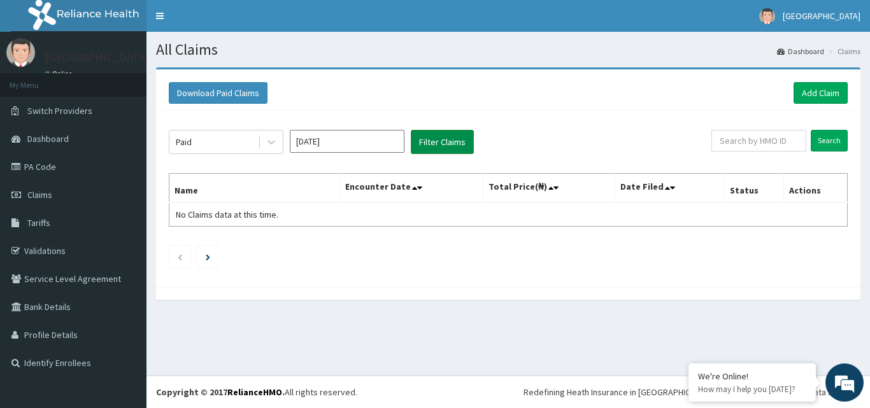
click at [434, 138] on button "Filter Claims" at bounding box center [442, 142] width 63 height 24
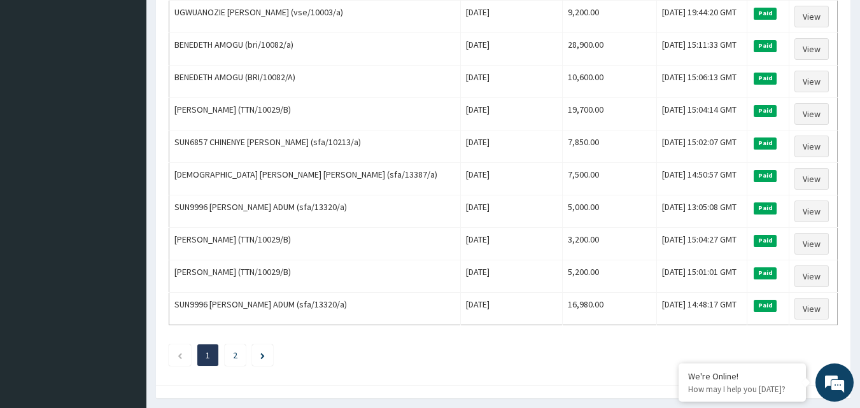
scroll to position [1547, 0]
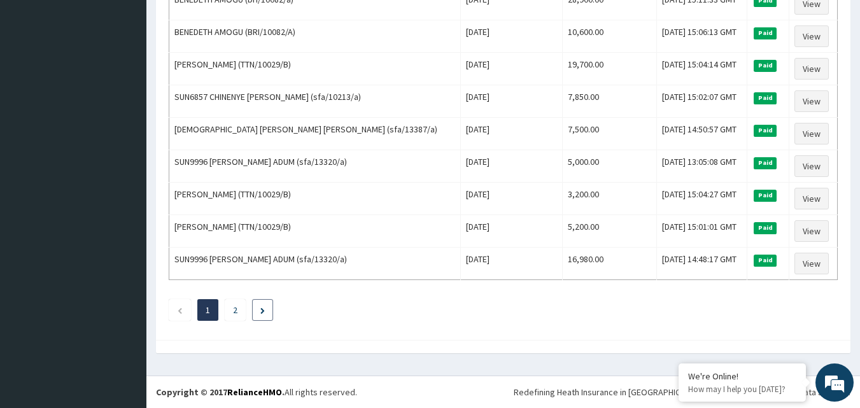
click at [256, 311] on li at bounding box center [262, 310] width 21 height 22
click at [262, 311] on icon "Next page" at bounding box center [262, 311] width 4 height 6
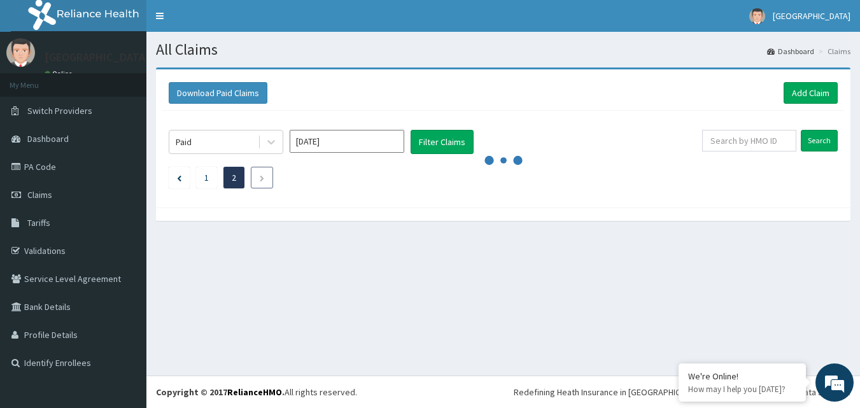
scroll to position [0, 0]
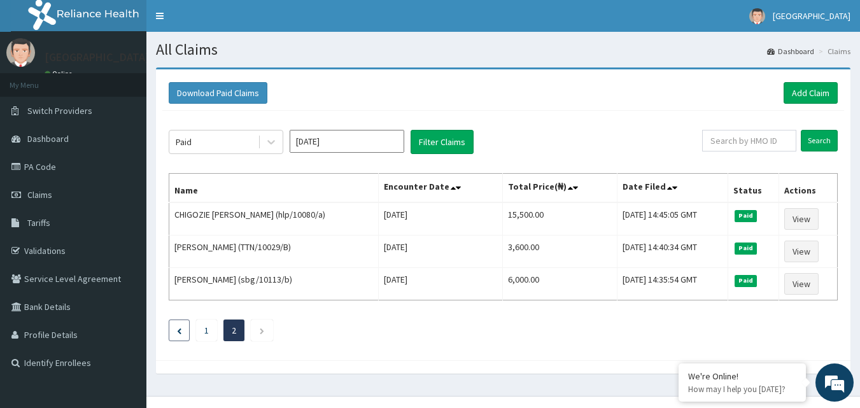
click at [180, 332] on icon "Previous page" at bounding box center [179, 331] width 4 height 6
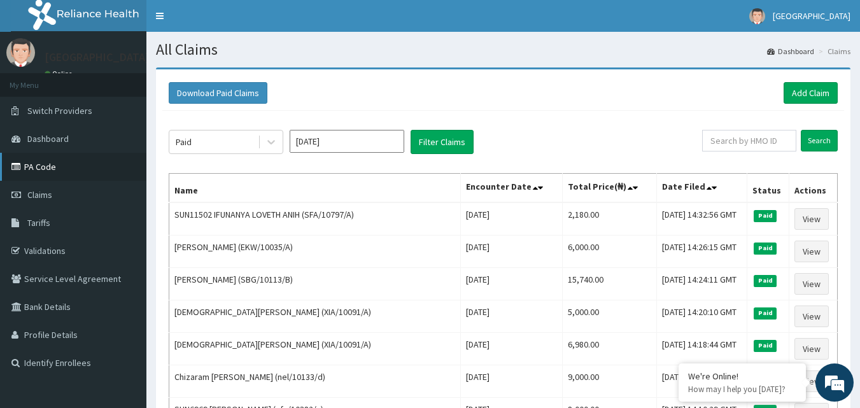
click at [51, 171] on link "PA Code" at bounding box center [73, 167] width 146 height 28
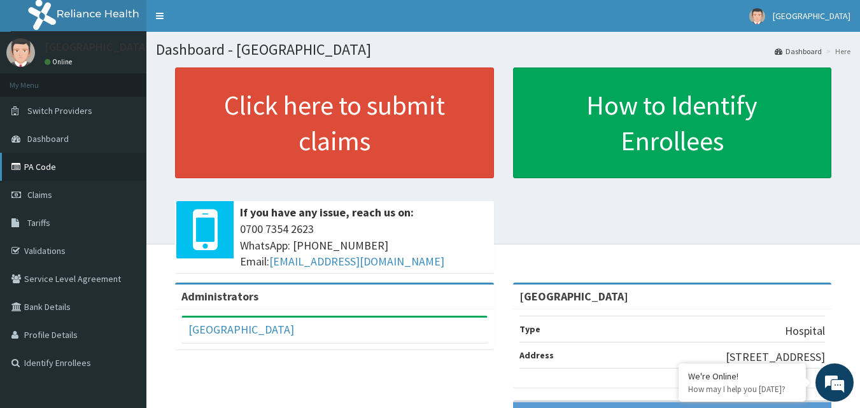
click at [45, 169] on link "PA Code" at bounding box center [73, 167] width 146 height 28
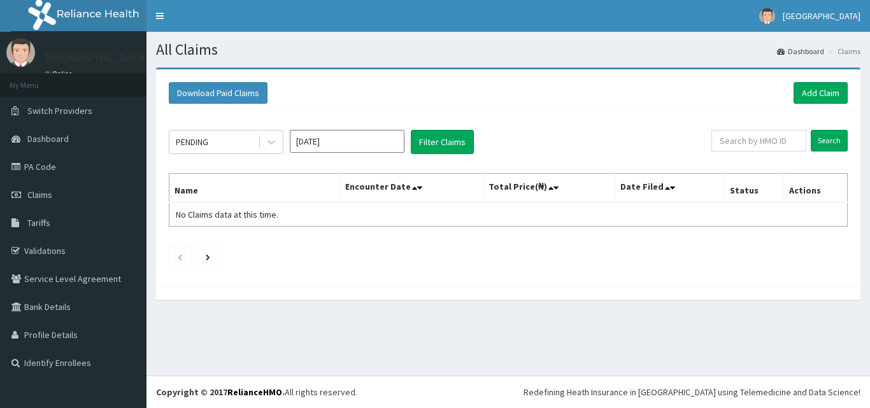
click at [341, 148] on input "[DATE]" at bounding box center [347, 141] width 115 height 23
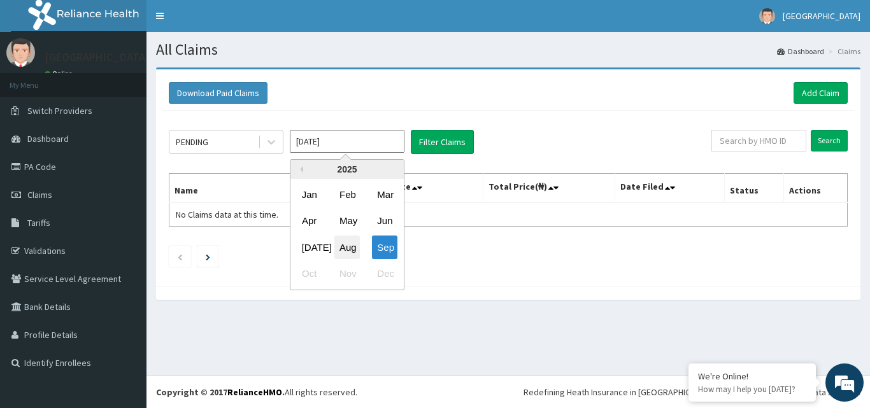
click at [349, 252] on div "Aug" at bounding box center [346, 248] width 25 height 24
type input "[DATE]"
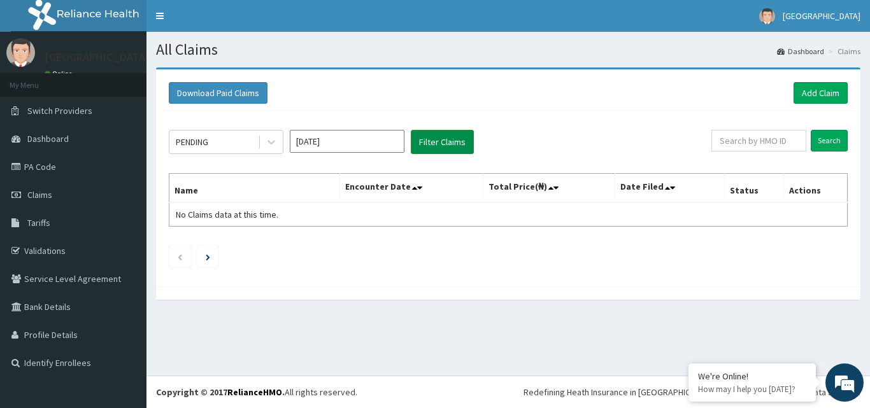
click at [430, 140] on button "Filter Claims" at bounding box center [442, 142] width 63 height 24
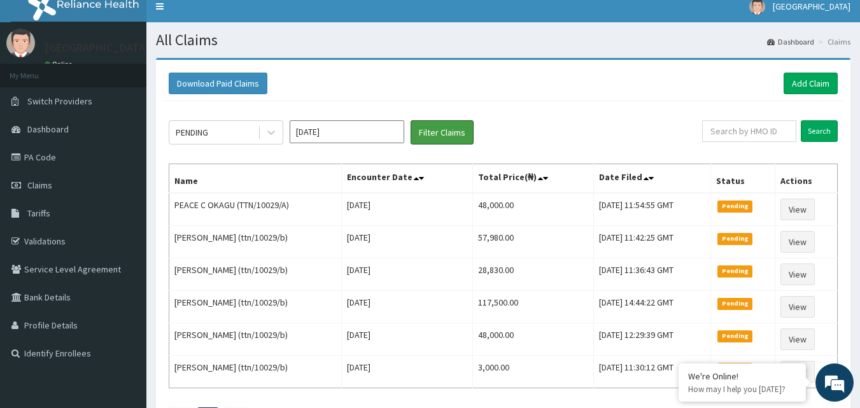
scroll to position [17, 0]
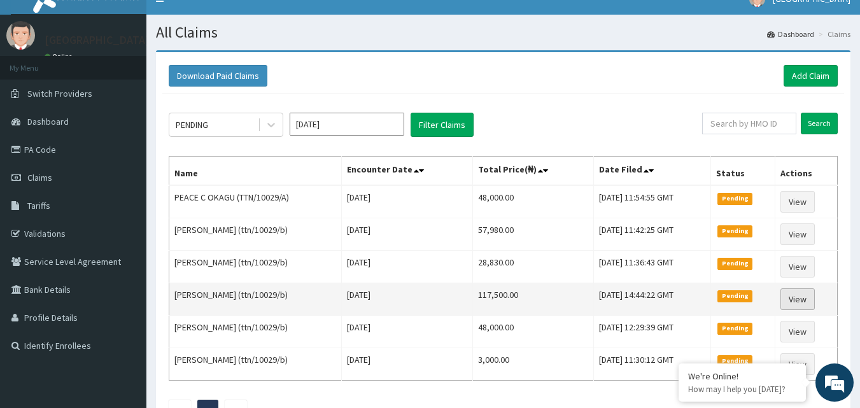
click at [801, 299] on link "View" at bounding box center [798, 299] width 34 height 22
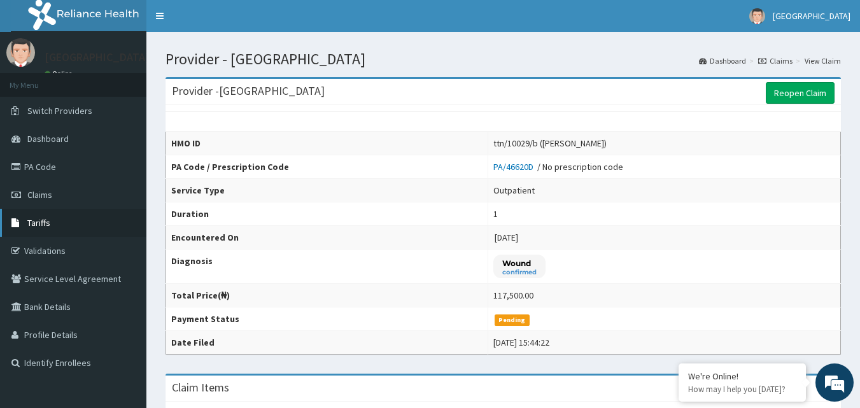
click at [58, 217] on link "Tariffs" at bounding box center [73, 223] width 146 height 28
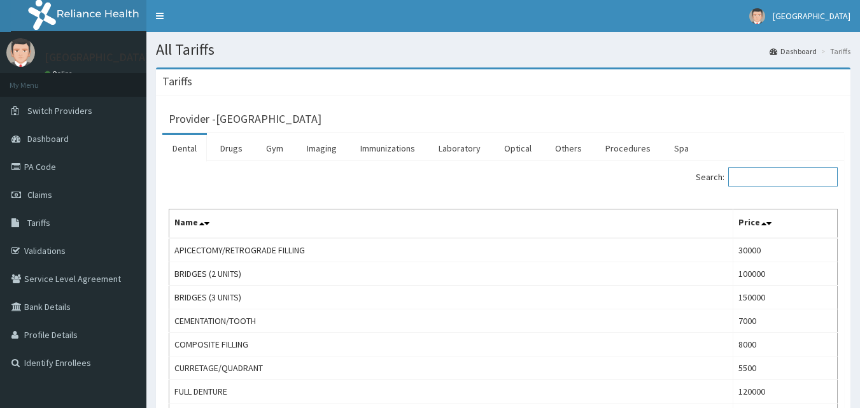
click at [752, 182] on input "Search:" at bounding box center [783, 176] width 110 height 19
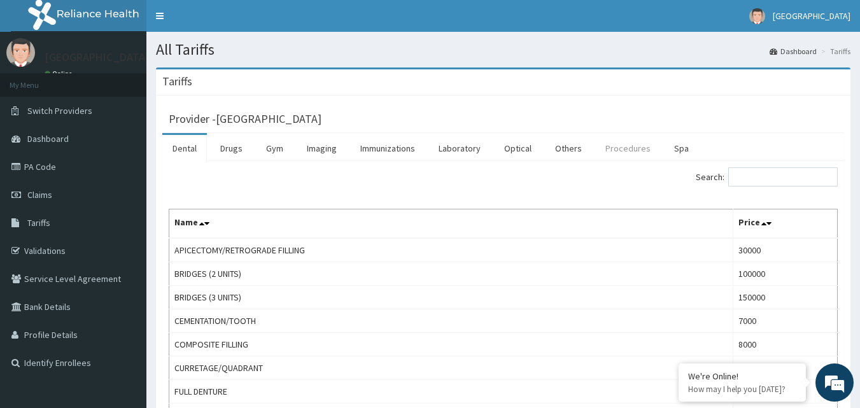
click at [623, 147] on link "Procedures" at bounding box center [628, 148] width 66 height 27
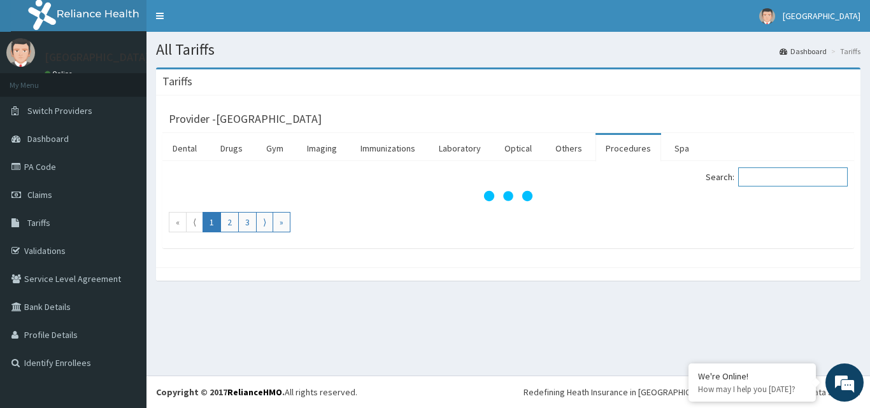
click at [775, 178] on input "Search:" at bounding box center [793, 176] width 110 height 19
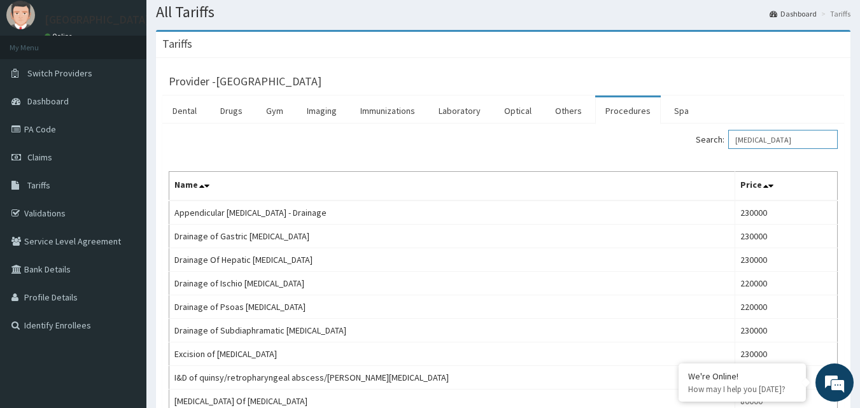
scroll to position [39, 0]
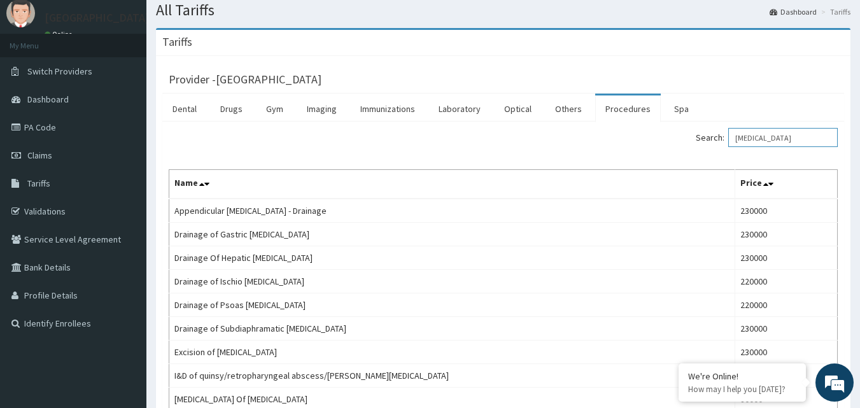
type input "ABSCESS"
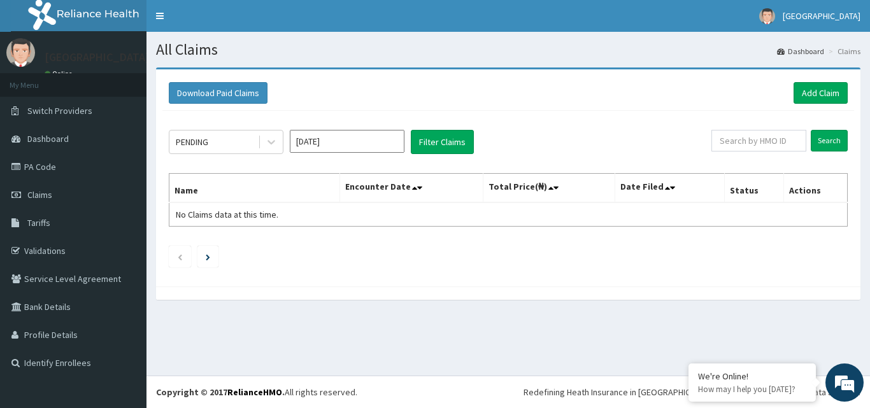
click at [304, 143] on input "[DATE]" at bounding box center [347, 141] width 115 height 23
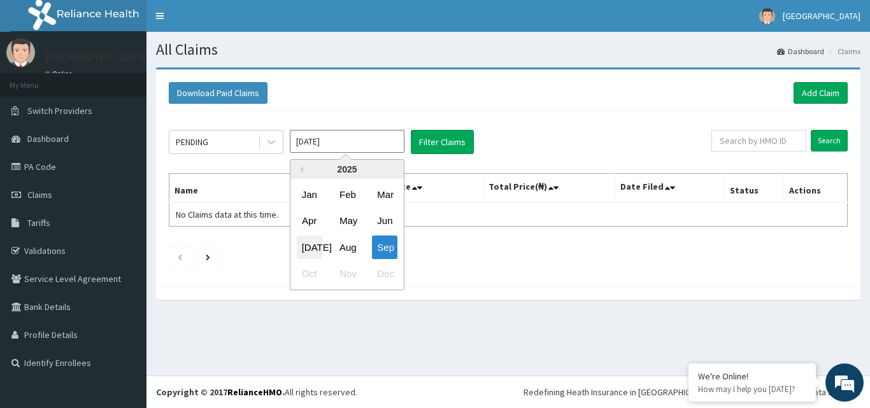
click at [309, 244] on div "Jul" at bounding box center [309, 248] width 25 height 24
type input "Jul 2025"
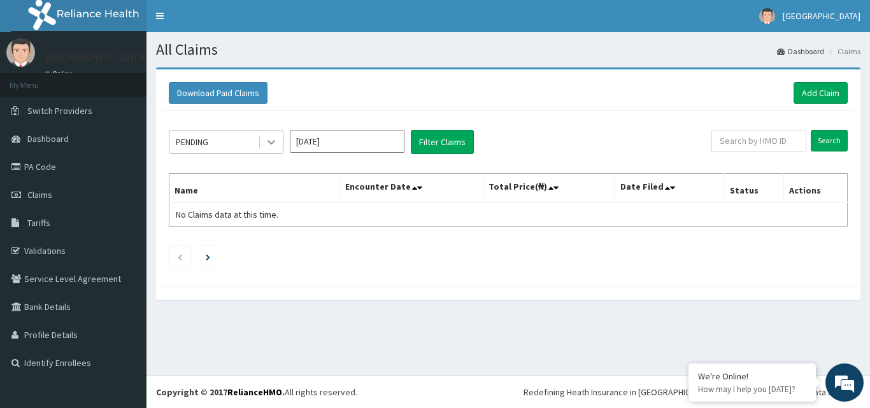
click at [264, 143] on div at bounding box center [271, 142] width 23 height 23
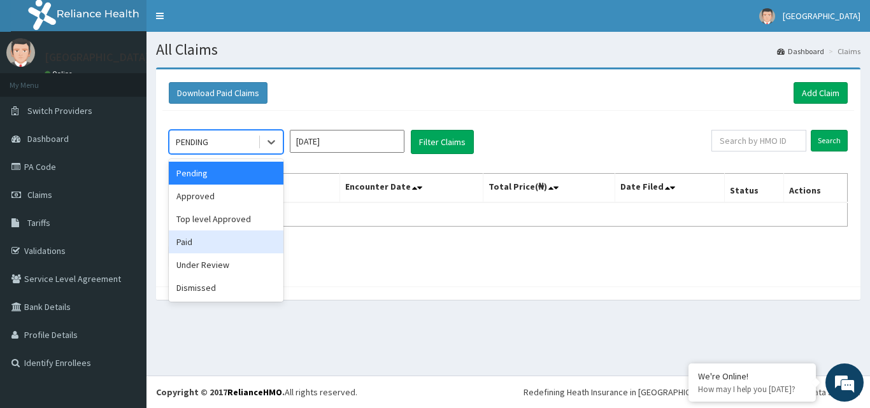
click at [203, 249] on div "Paid" at bounding box center [226, 242] width 115 height 23
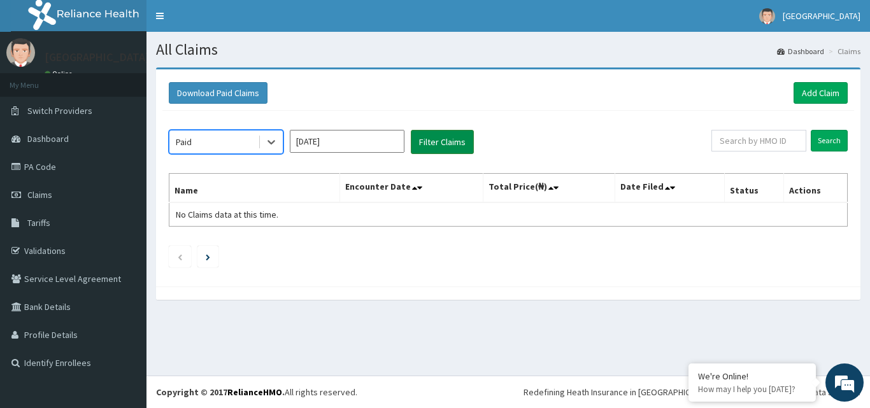
click at [457, 136] on button "Filter Claims" at bounding box center [442, 142] width 63 height 24
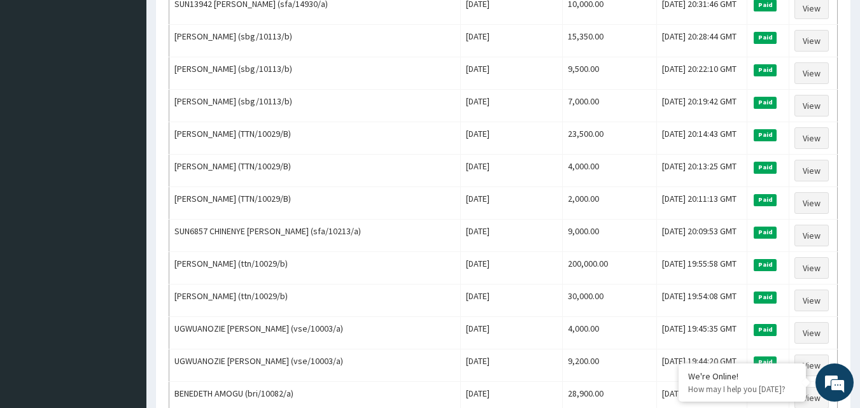
scroll to position [1182, 0]
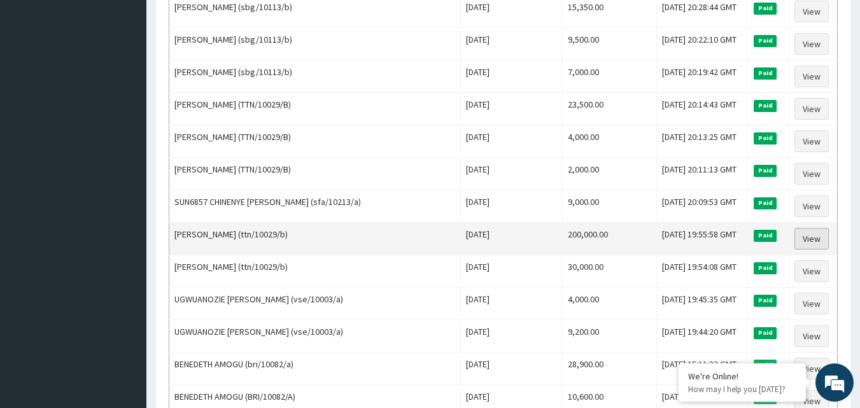
click at [806, 238] on link "View" at bounding box center [812, 239] width 34 height 22
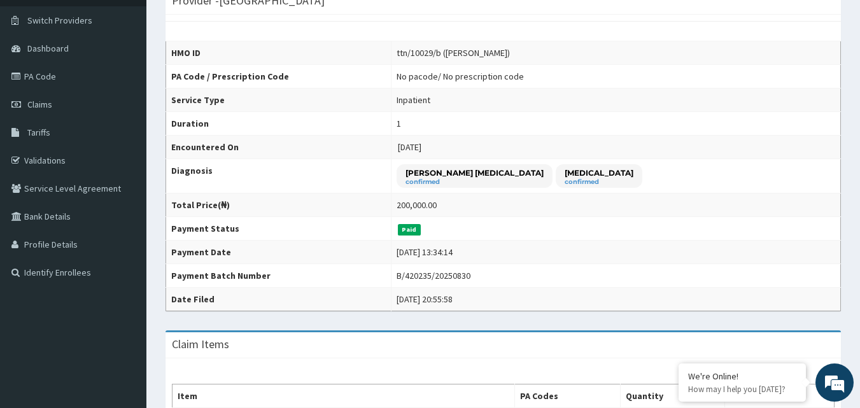
scroll to position [108, 0]
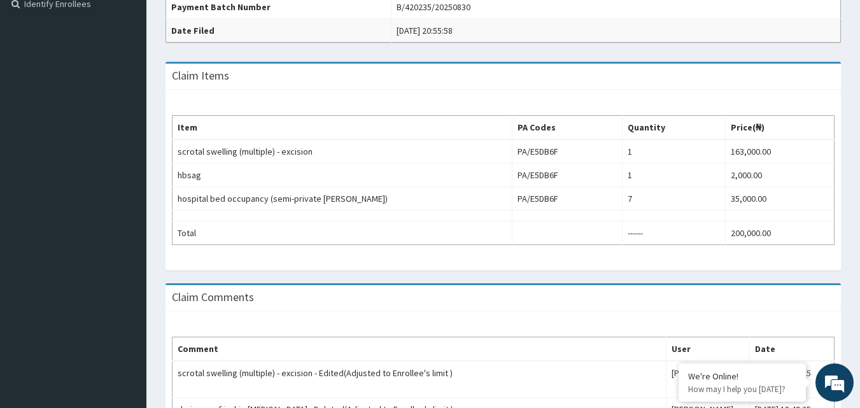
drag, startPoint x: 861, startPoint y: 138, endPoint x: 869, endPoint y: 250, distance: 113.0
click at [860, 250] on html "R EL Toggle navigation [GEOGRAPHIC_DATA] EASTERN NIGERIAN MEDICAL CENTRE - [EMA…" at bounding box center [430, 89] width 860 height 897
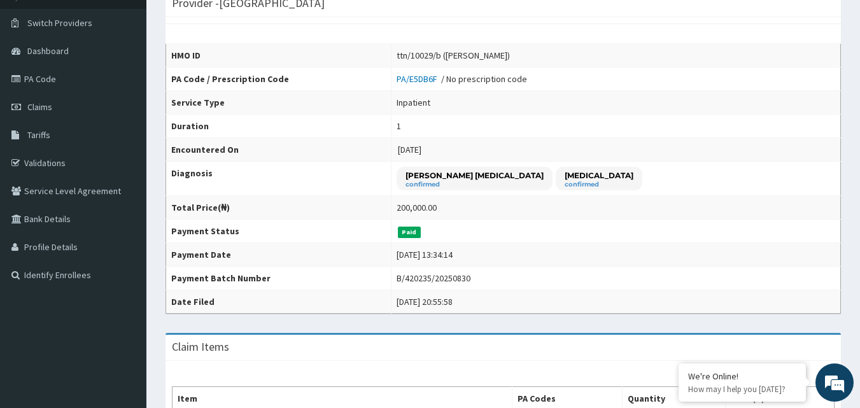
scroll to position [62, 0]
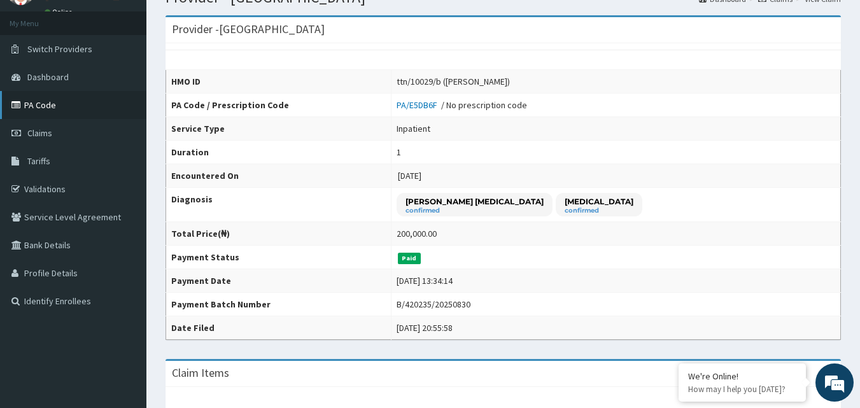
click at [52, 103] on link "PA Code" at bounding box center [73, 105] width 146 height 28
